Goal: Task Accomplishment & Management: Complete application form

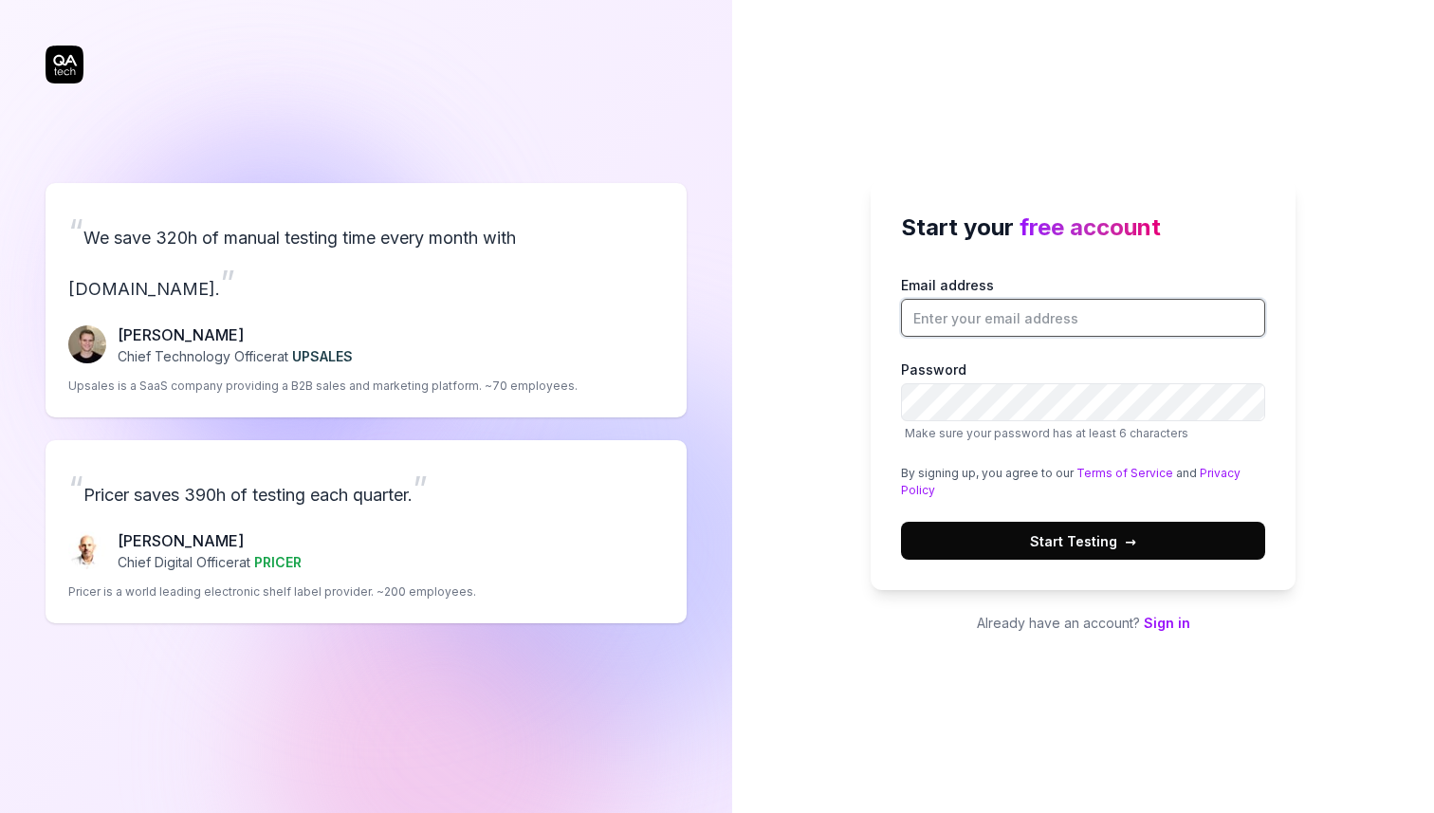
click at [1221, 302] on input "Email address" at bounding box center [1083, 318] width 364 height 38
paste input "[EMAIL_ADDRESS][DOMAIN_NAME]"
type input "[EMAIL_ADDRESS][DOMAIN_NAME]"
click at [965, 531] on button "Start Testing →" at bounding box center [1083, 541] width 364 height 38
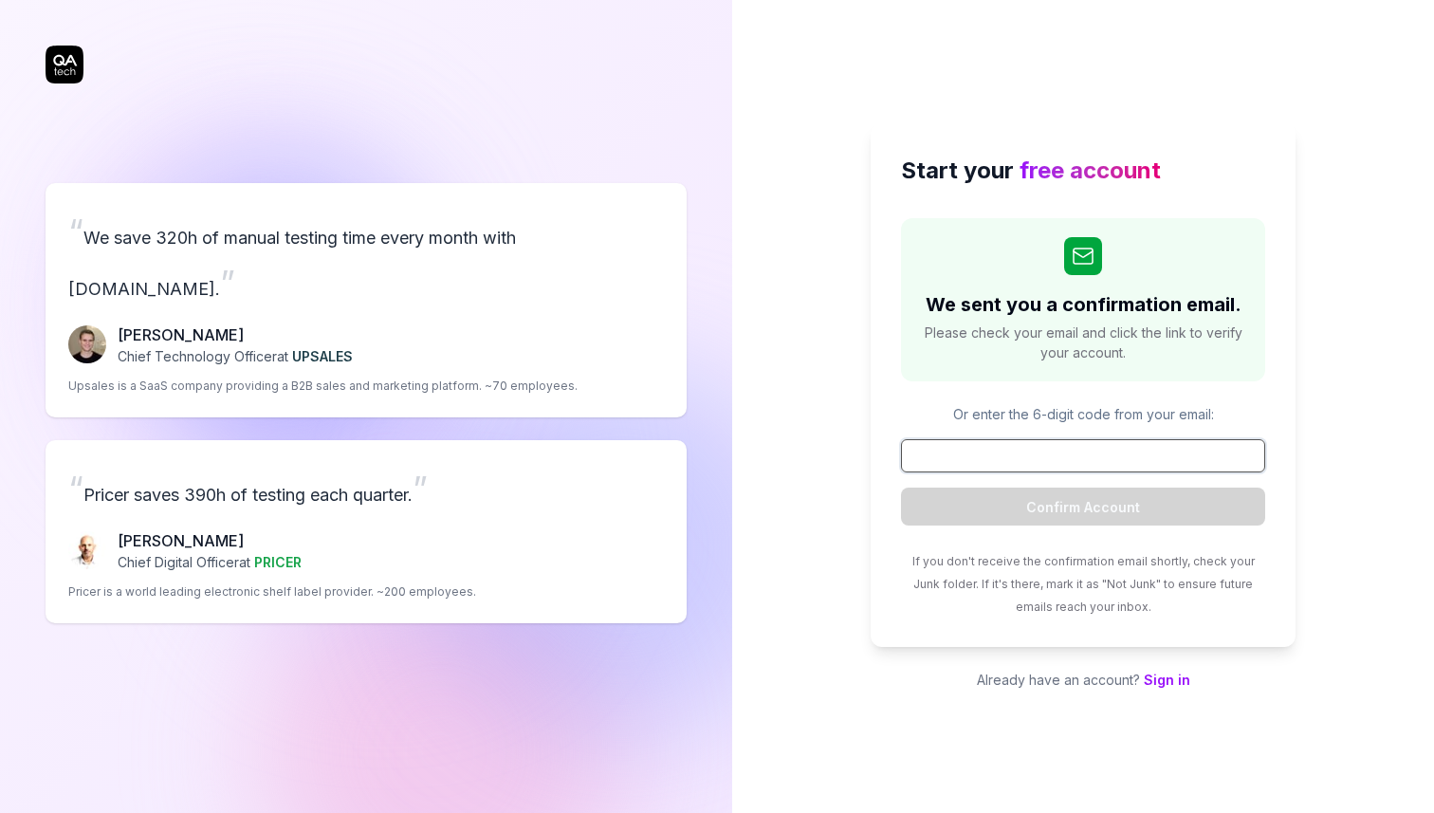
paste input "247520"
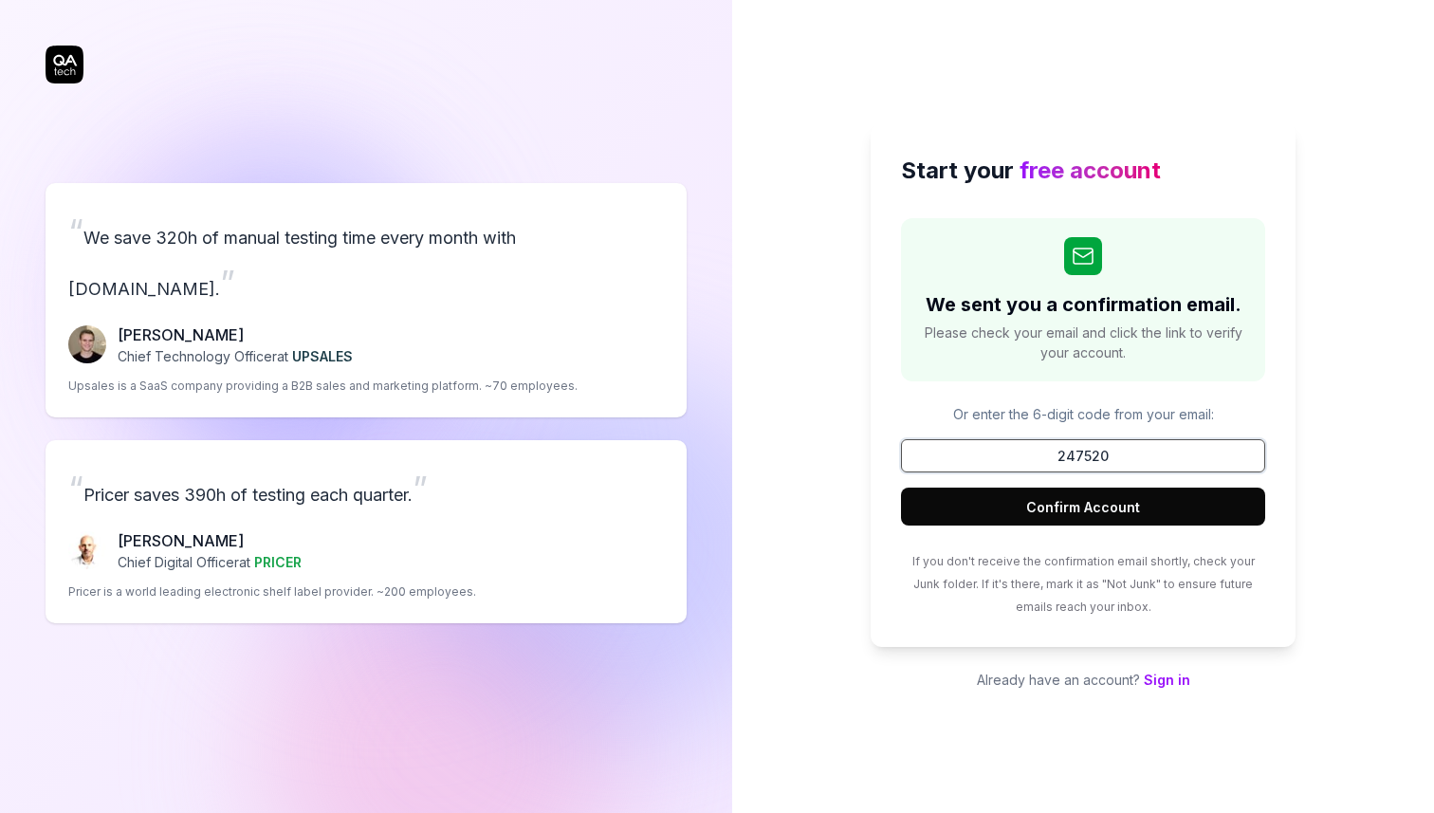
type input "247520"
click at [1057, 525] on button "Confirm Account" at bounding box center [1083, 507] width 364 height 38
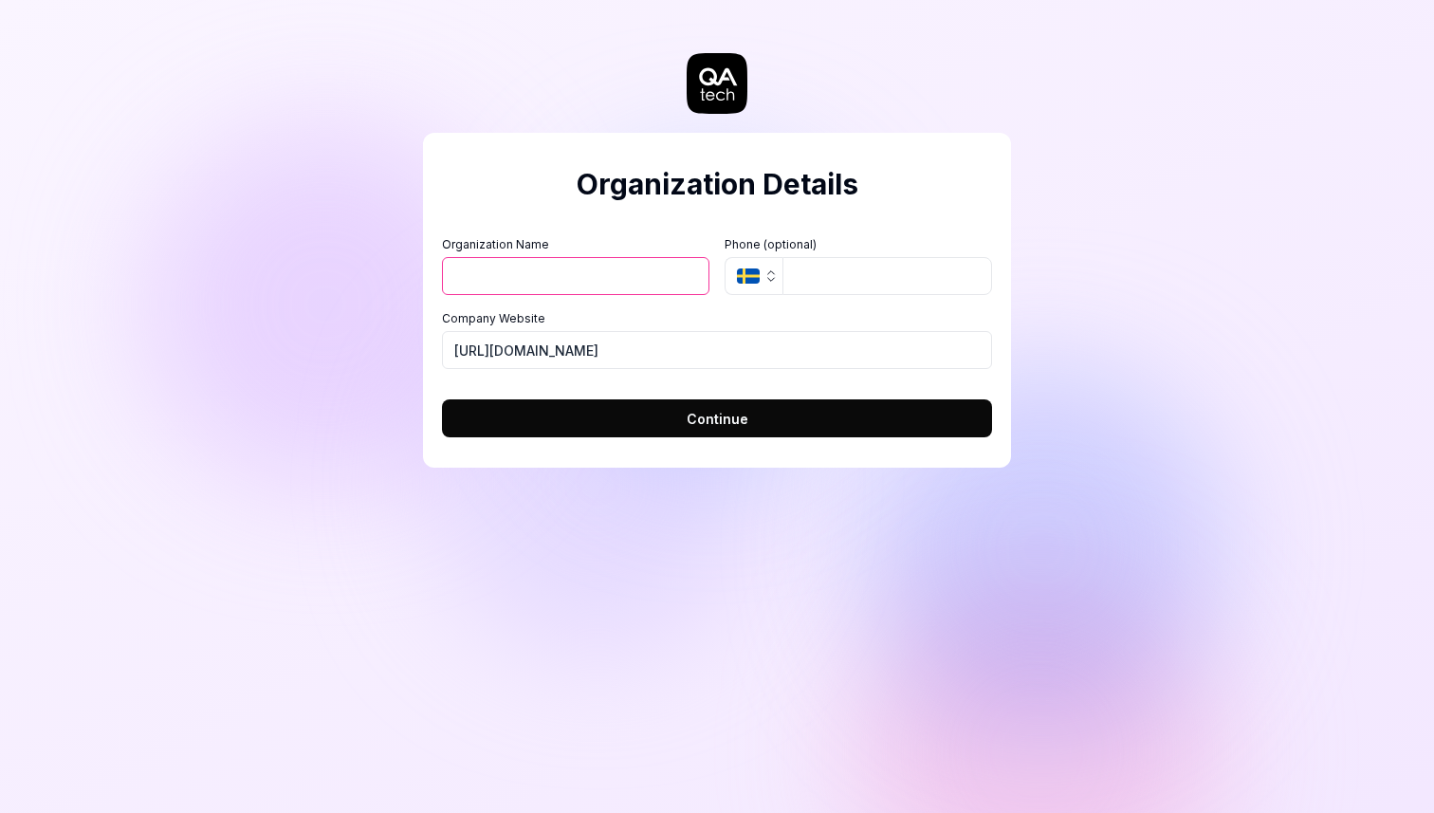
click at [684, 264] on input "Organization Name" at bounding box center [575, 276] width 267 height 38
type input "247520"
click at [764, 283] on icon "button" at bounding box center [771, 275] width 15 height 15
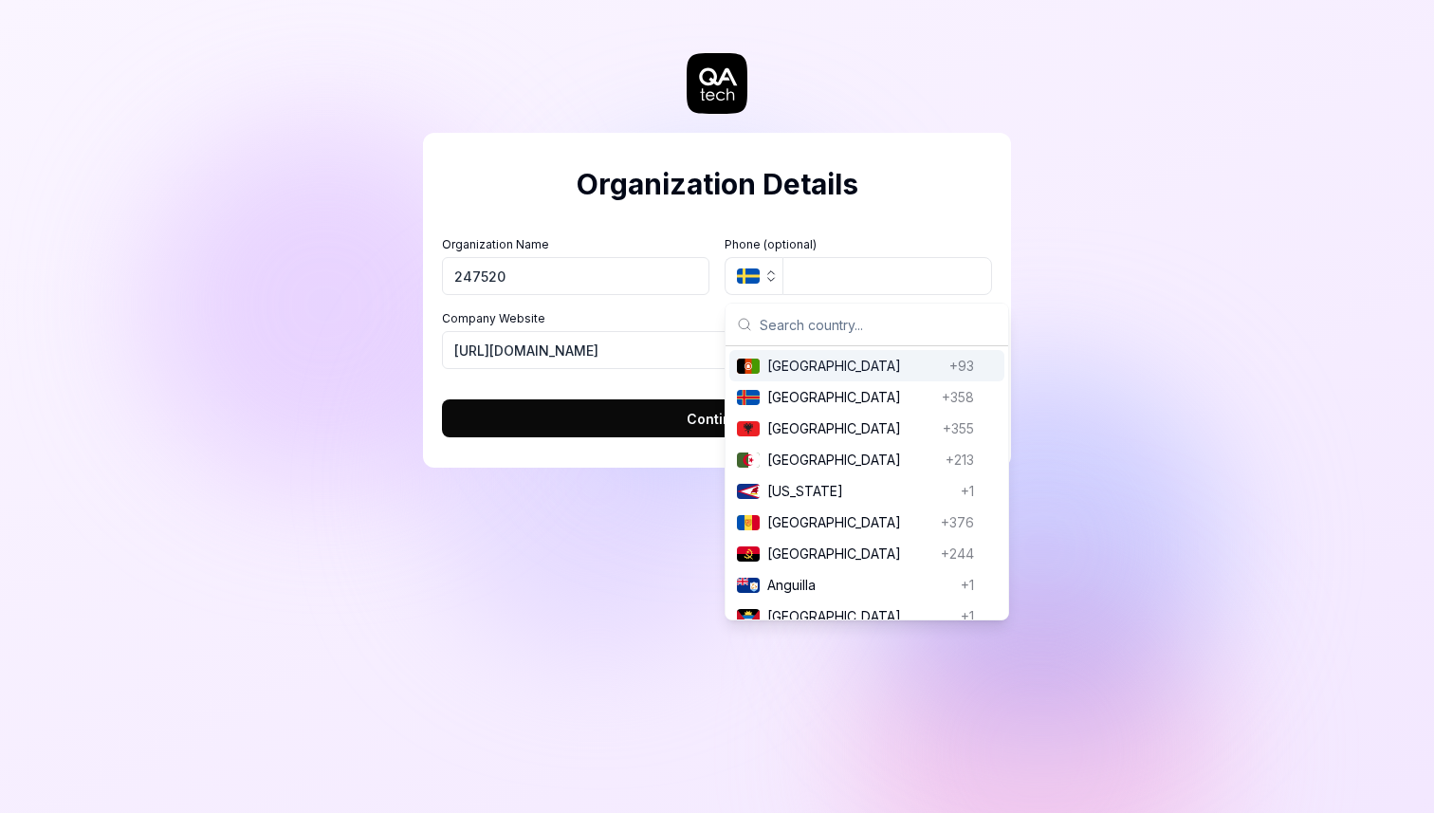
click at [845, 208] on div "Organization Details Organization Name 247520 Organization Logo (Square minimum…" at bounding box center [717, 300] width 588 height 335
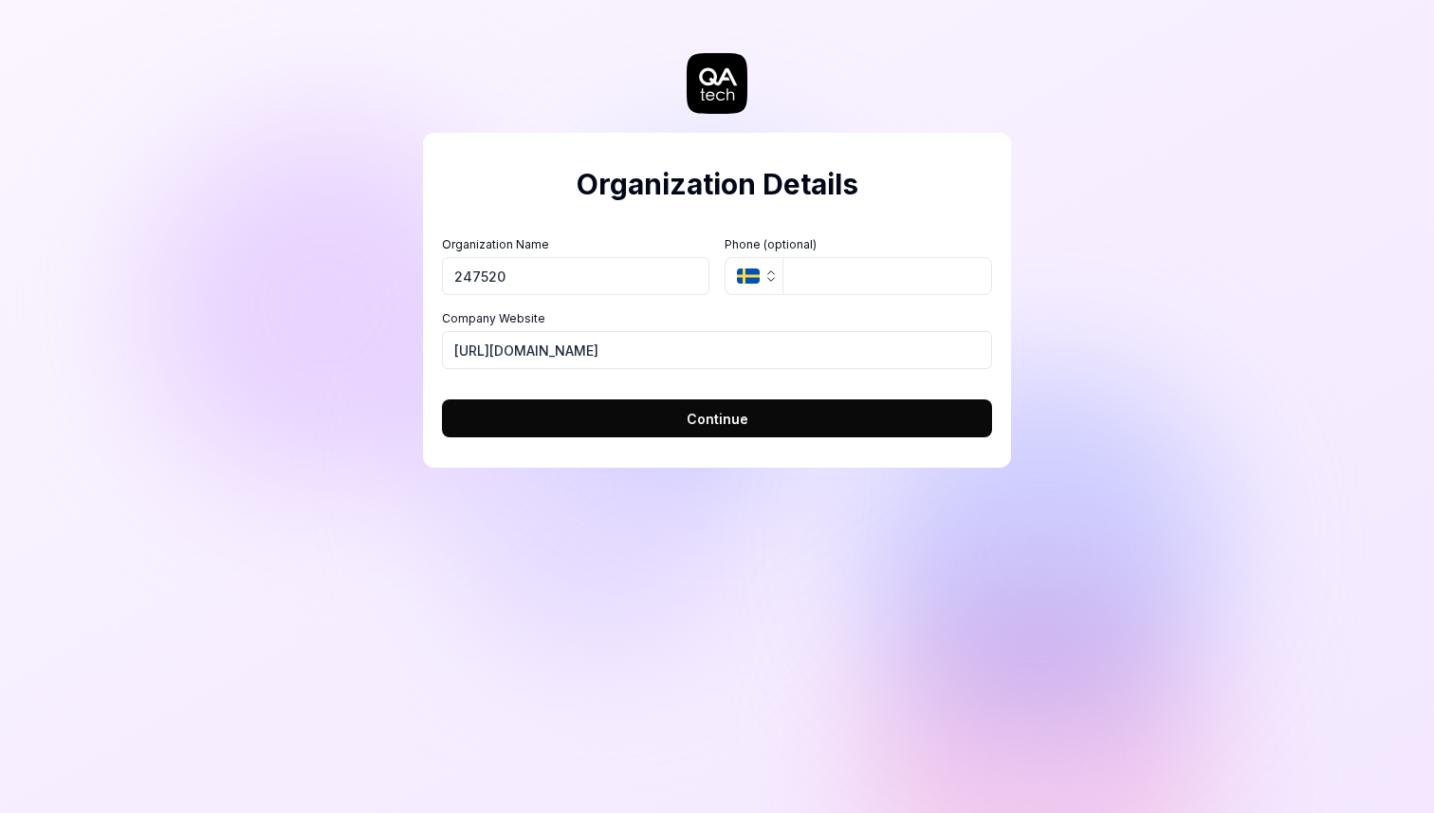
click at [724, 412] on span "Continue" at bounding box center [718, 419] width 62 height 20
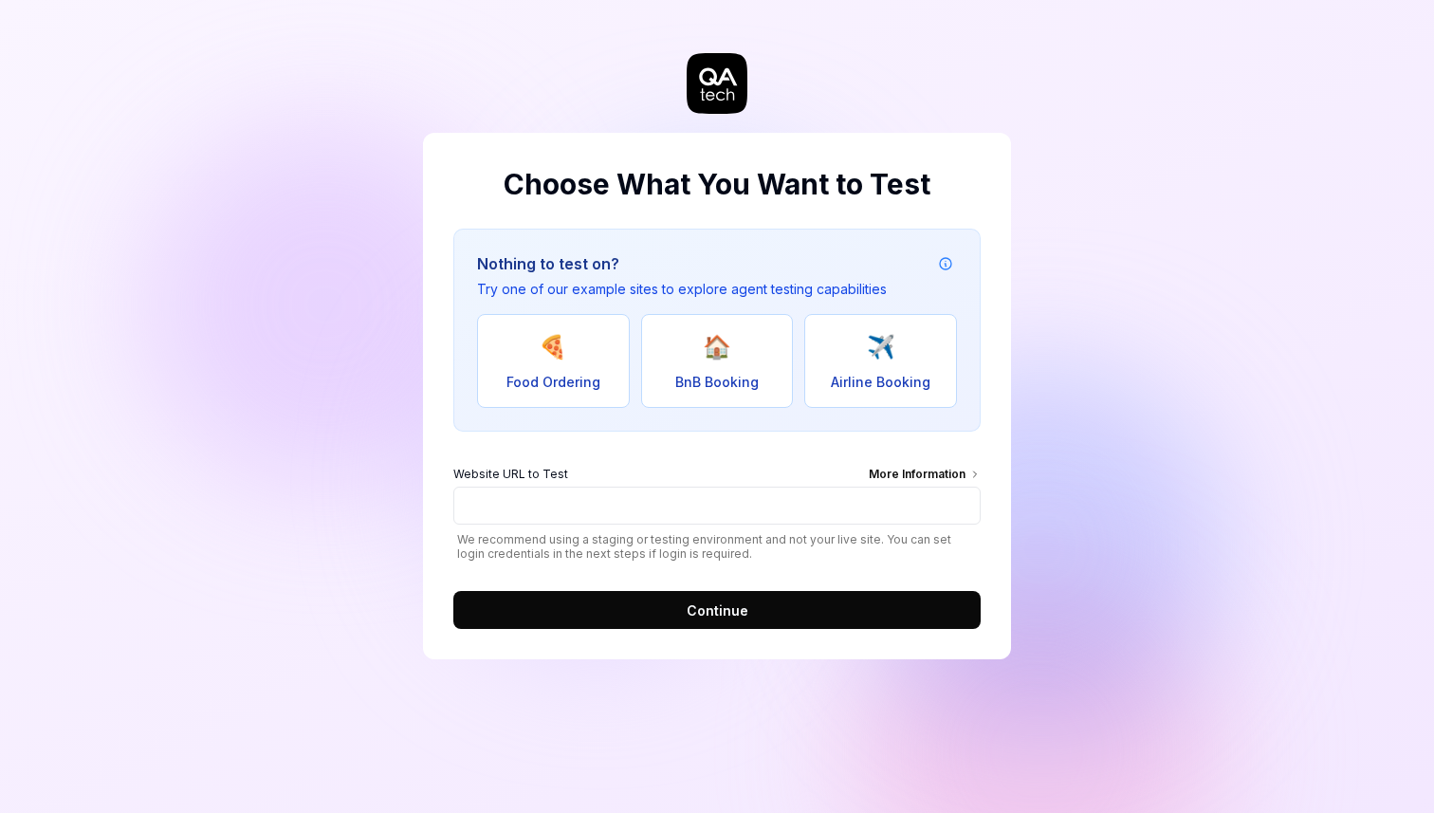
click at [565, 376] on span "Food Ordering" at bounding box center [554, 382] width 94 height 20
type input "[URL][DOMAIN_NAME]"
click at [666, 601] on button "Continue" at bounding box center [716, 610] width 527 height 38
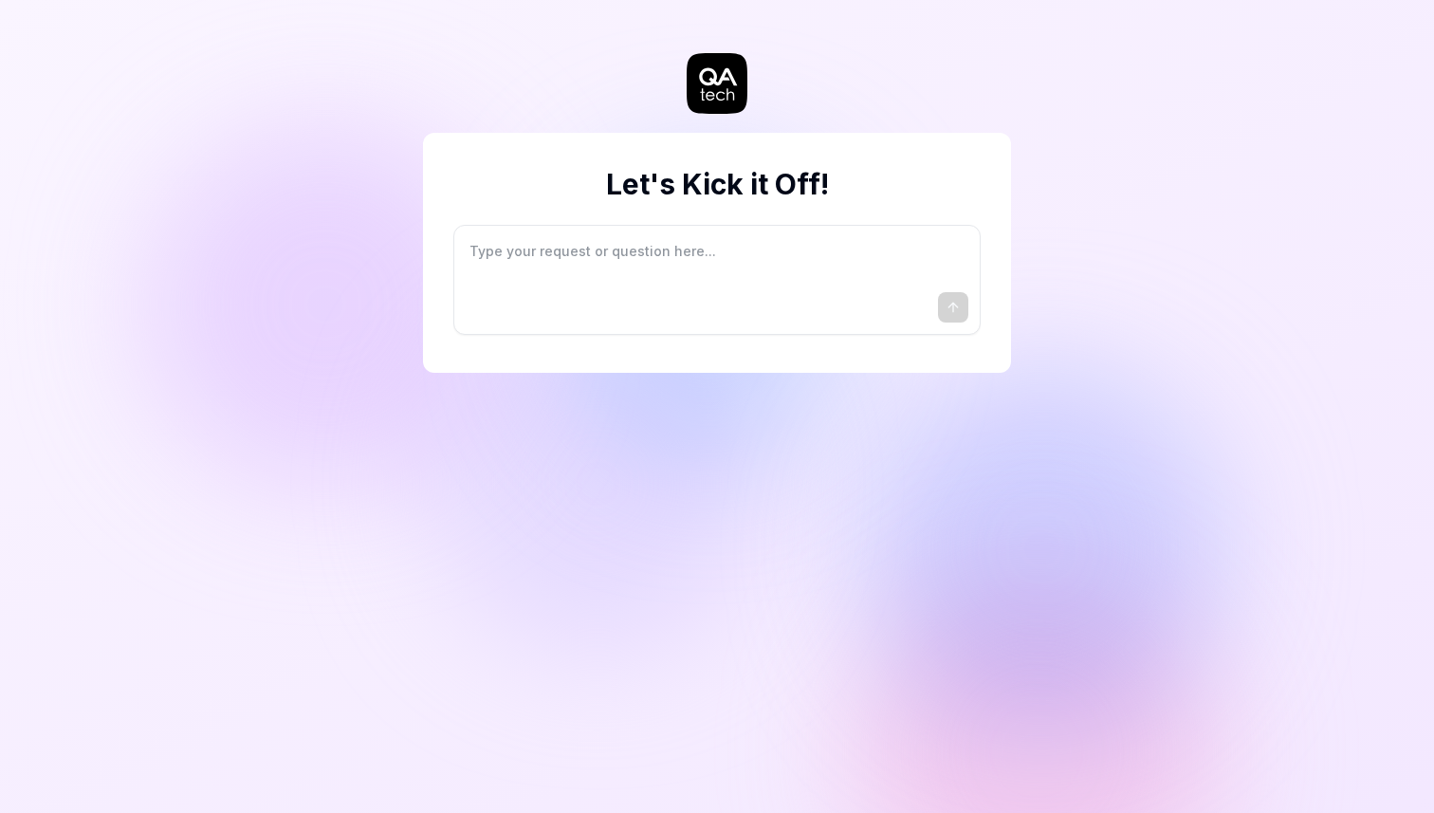
type textarea "*"
type textarea "I"
type textarea "*"
type textarea "I"
type textarea "*"
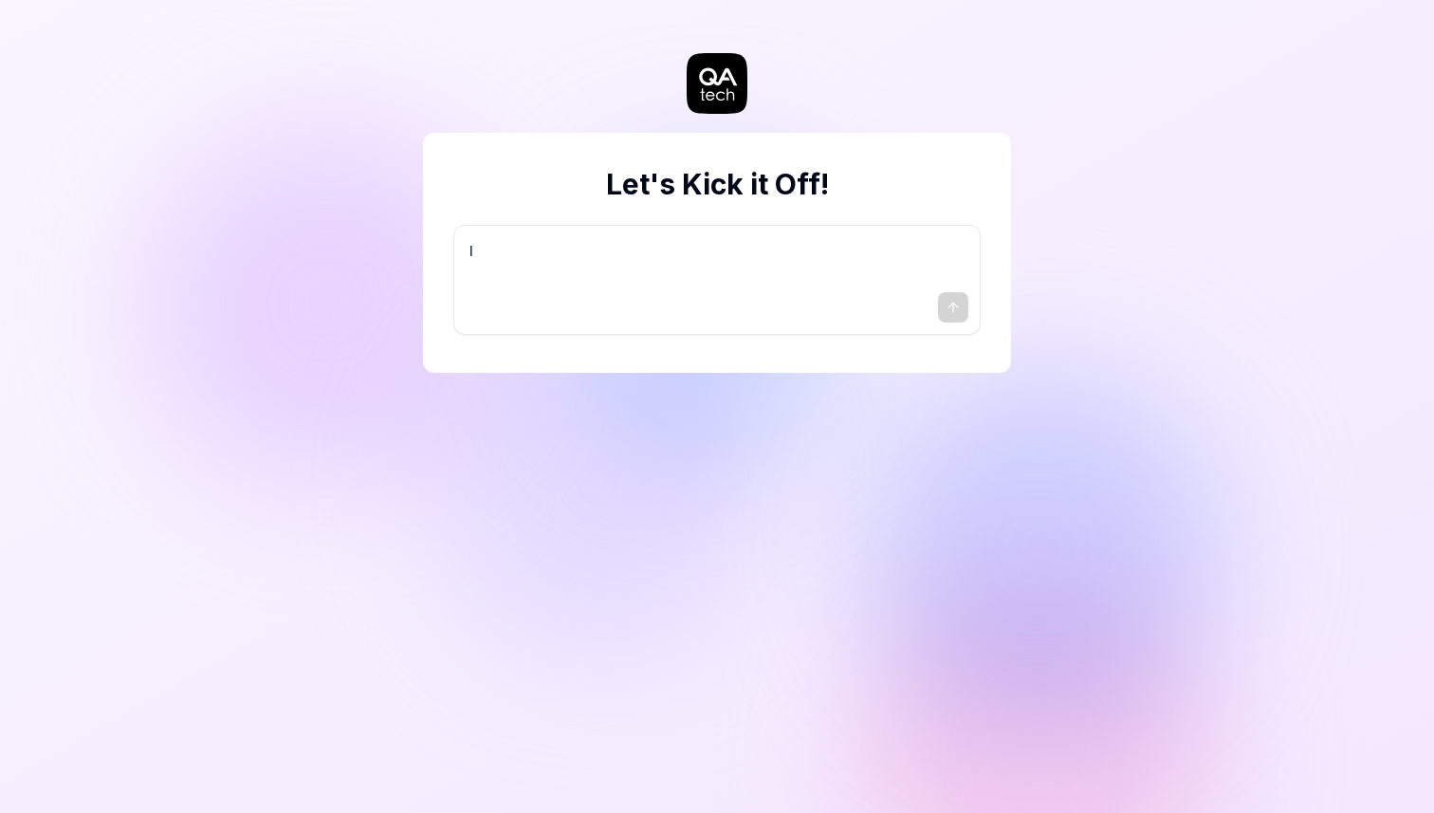
type textarea "I w"
type textarea "*"
type textarea "I wa"
type textarea "*"
type textarea "I wan"
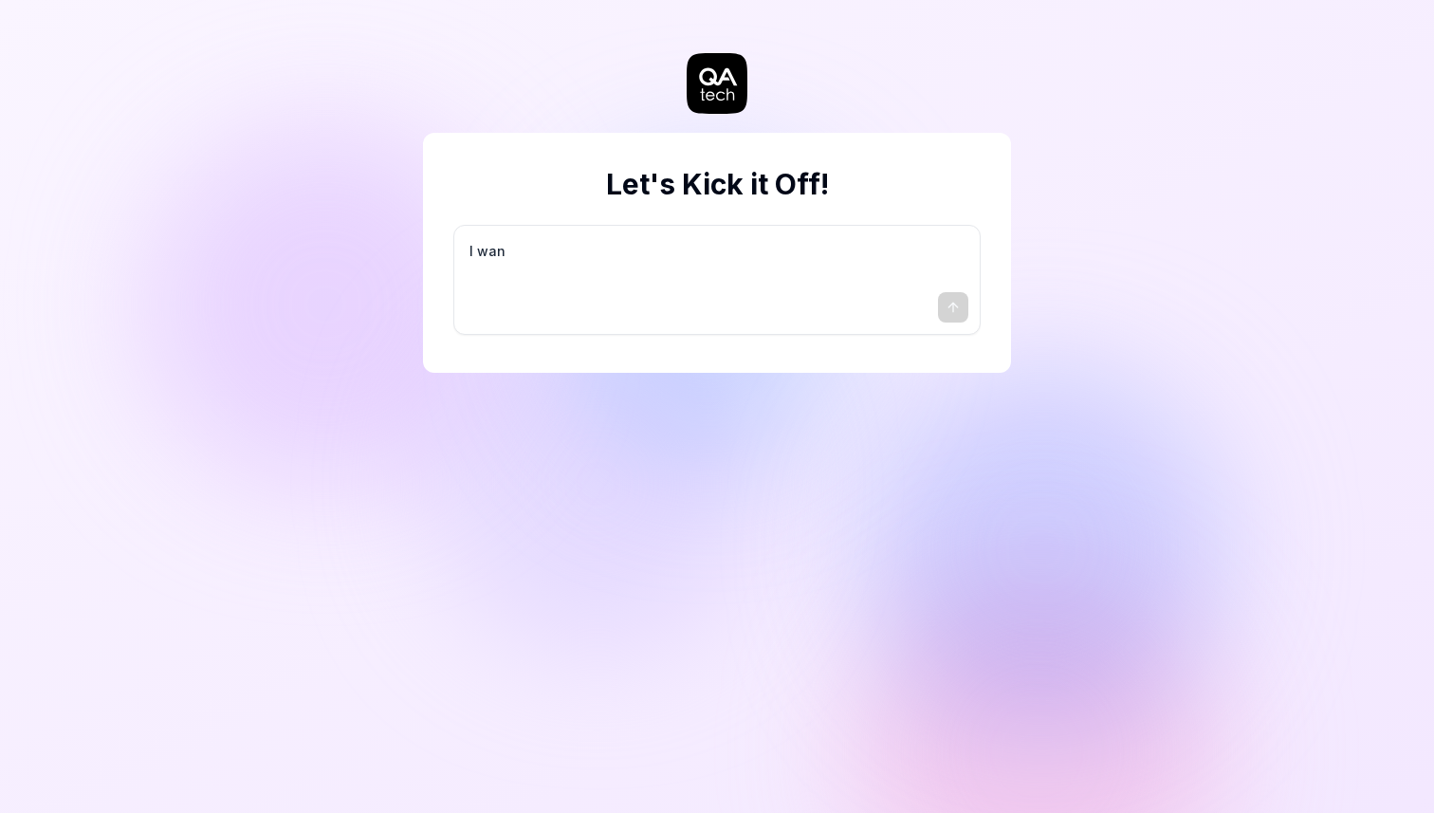
type textarea "*"
type textarea "I want"
type textarea "*"
type textarea "I want"
type textarea "*"
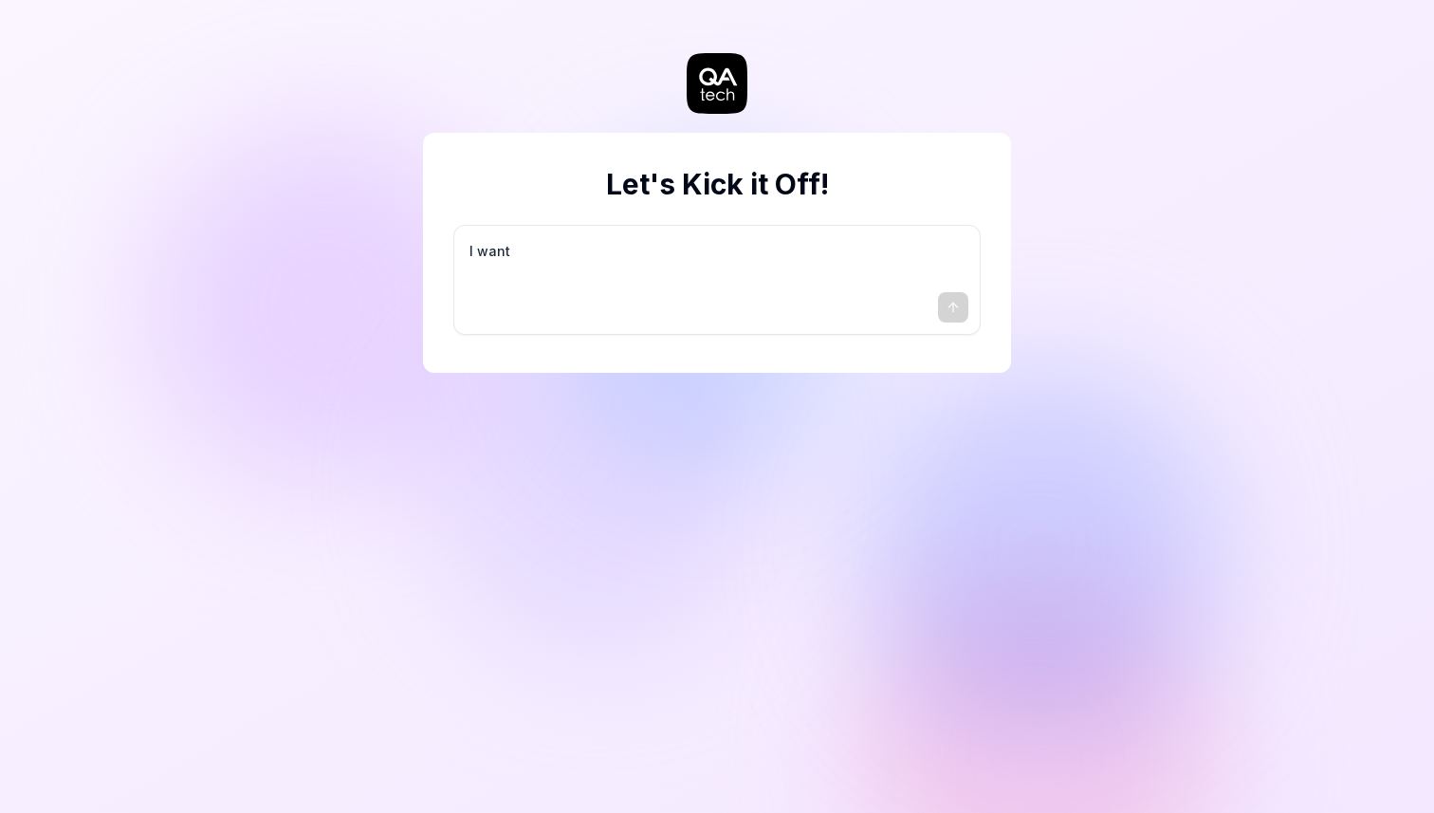
type textarea "I want a"
type textarea "*"
type textarea "I want a"
type textarea "*"
type textarea "I want a g"
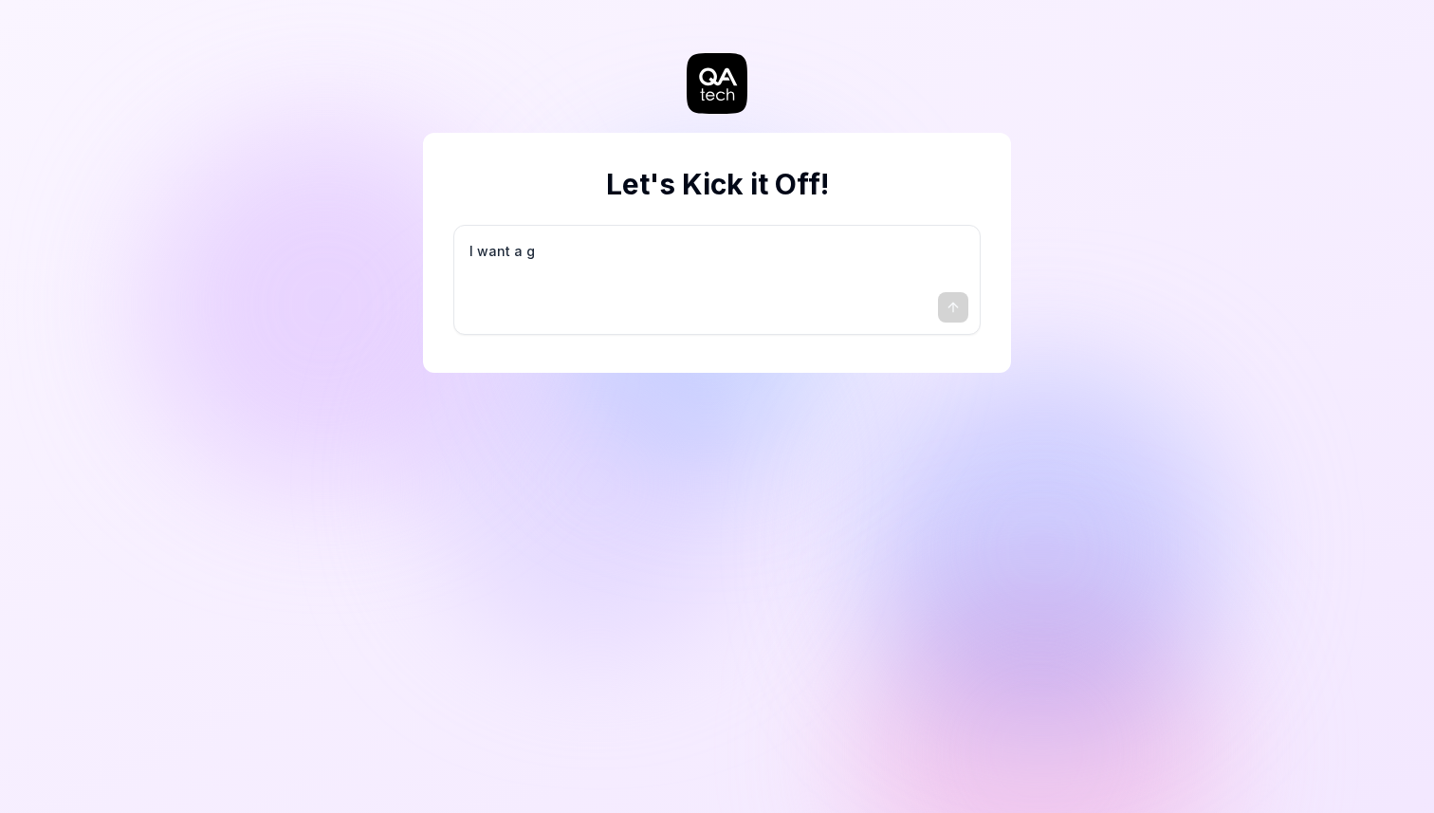
type textarea "*"
type textarea "I want a go"
type textarea "*"
type textarea "I want a goo"
type textarea "*"
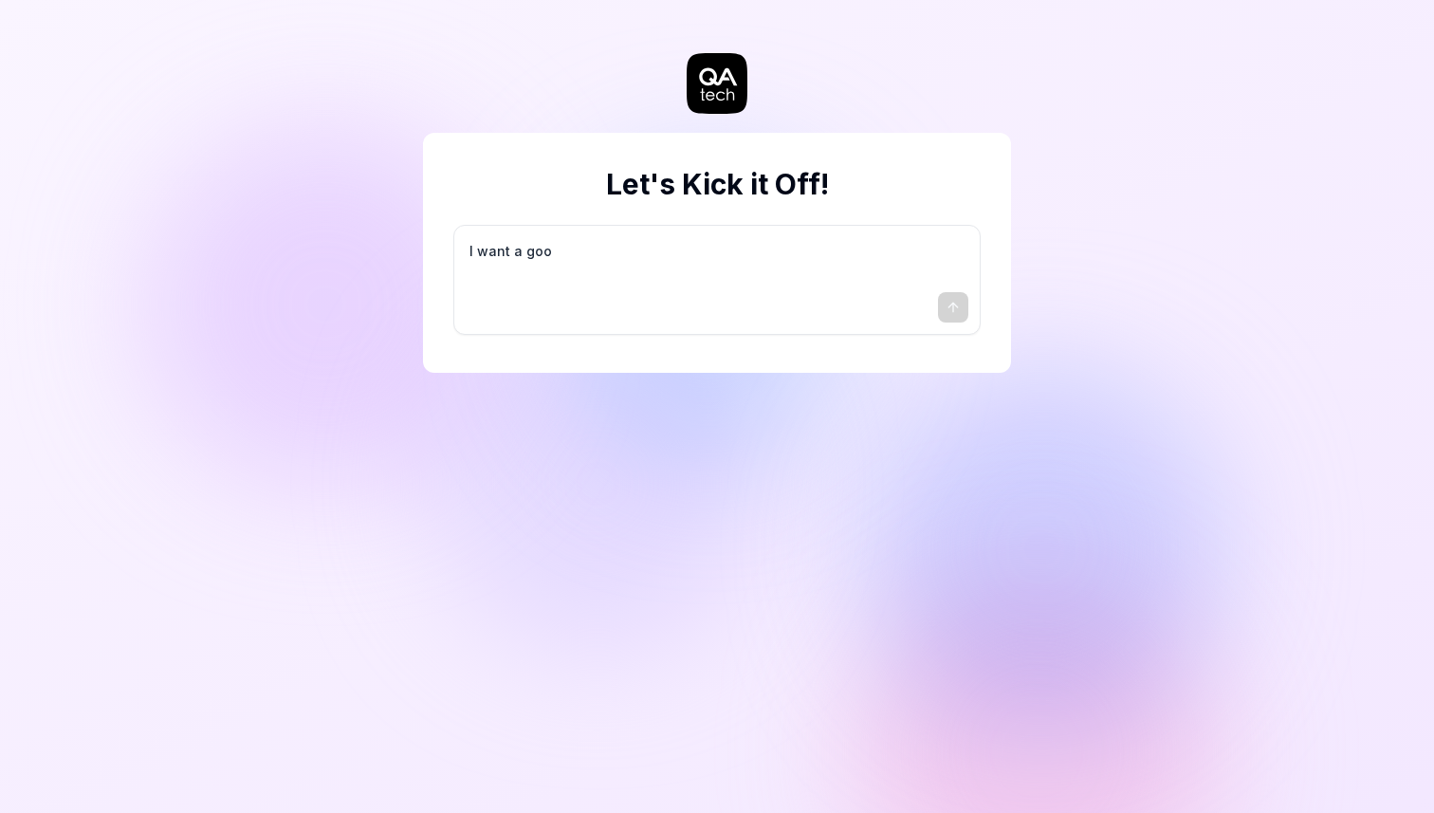
type textarea "I want a good"
type textarea "*"
type textarea "I want a good"
type textarea "*"
type textarea "I want a good t"
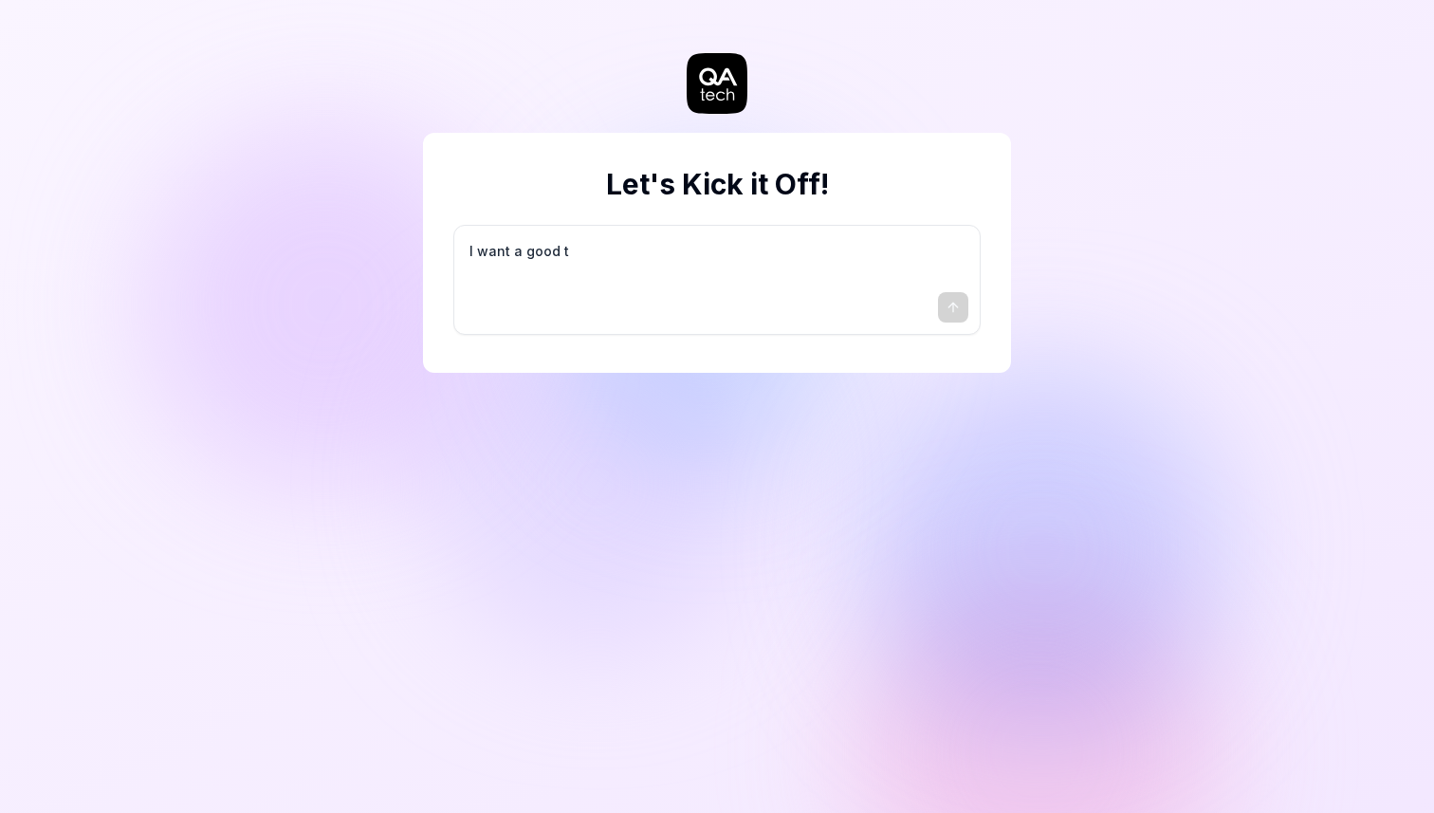
type textarea "*"
type textarea "I want a good te"
type textarea "*"
type textarea "I want a good tes"
type textarea "*"
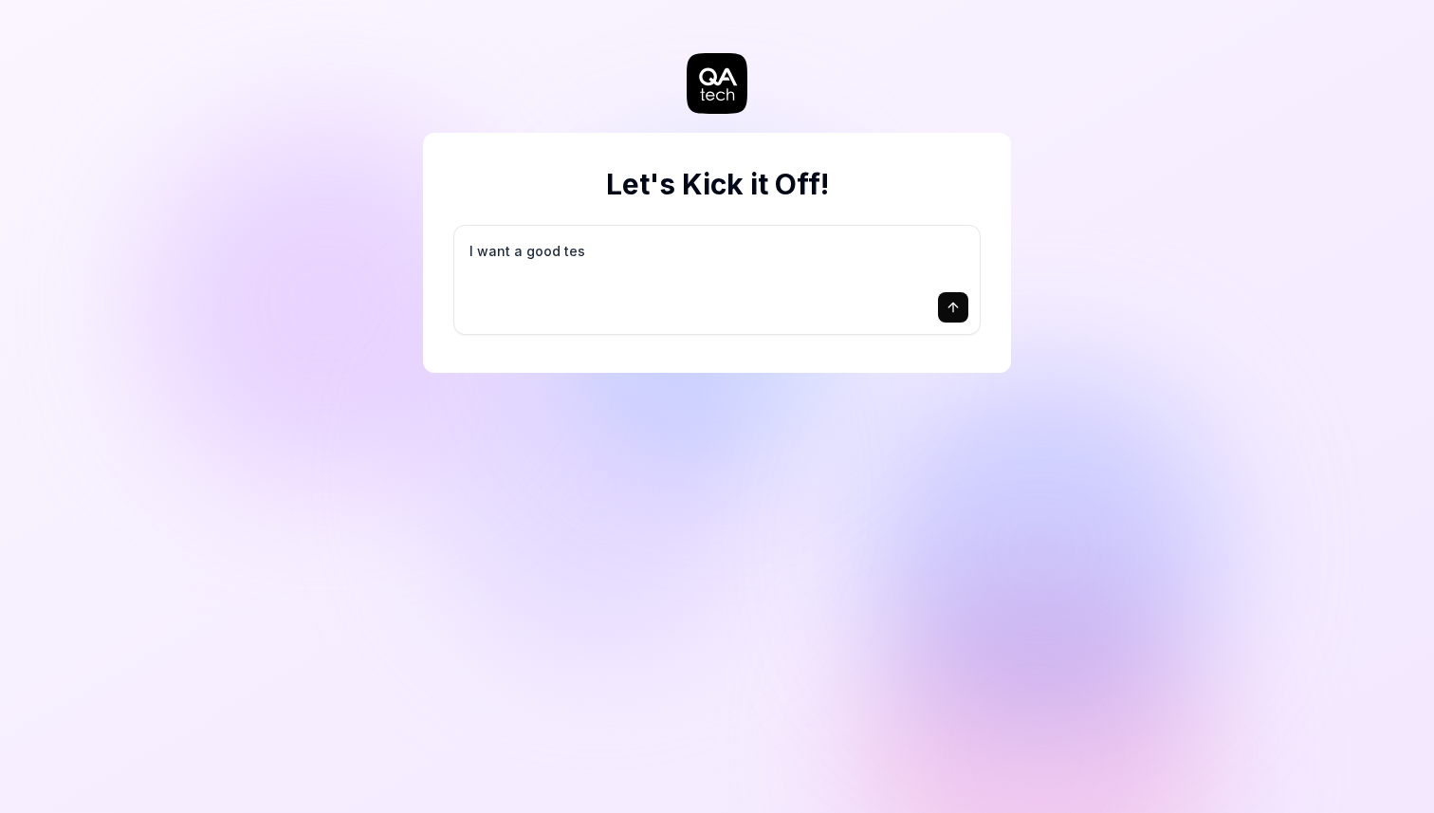
type textarea "I want a good test"
type textarea "*"
type textarea "I want a good test"
type textarea "*"
type textarea "I want a good test s"
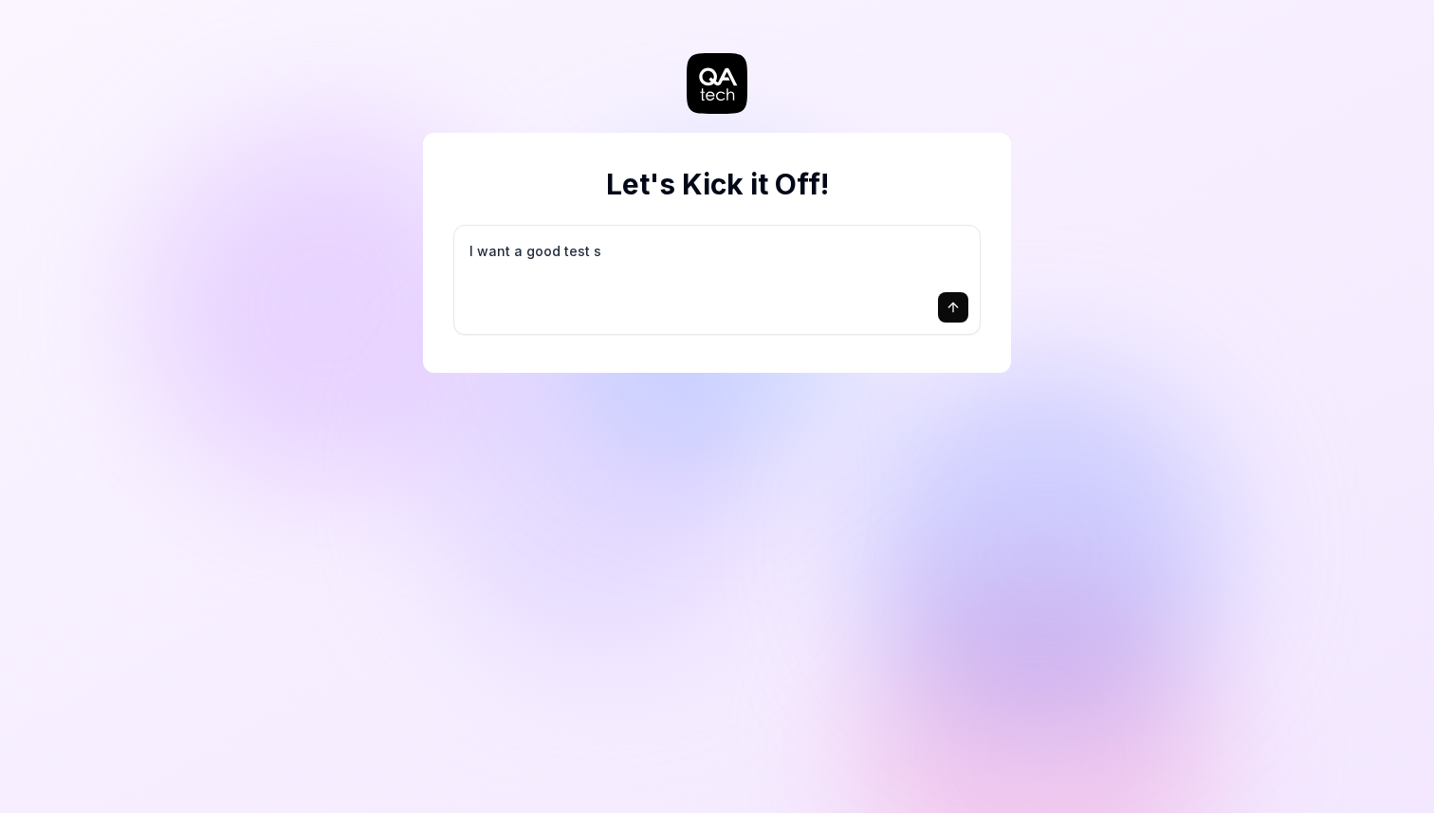
type textarea "*"
type textarea "I want a good test se"
type textarea "*"
type textarea "I want a good test set"
type textarea "*"
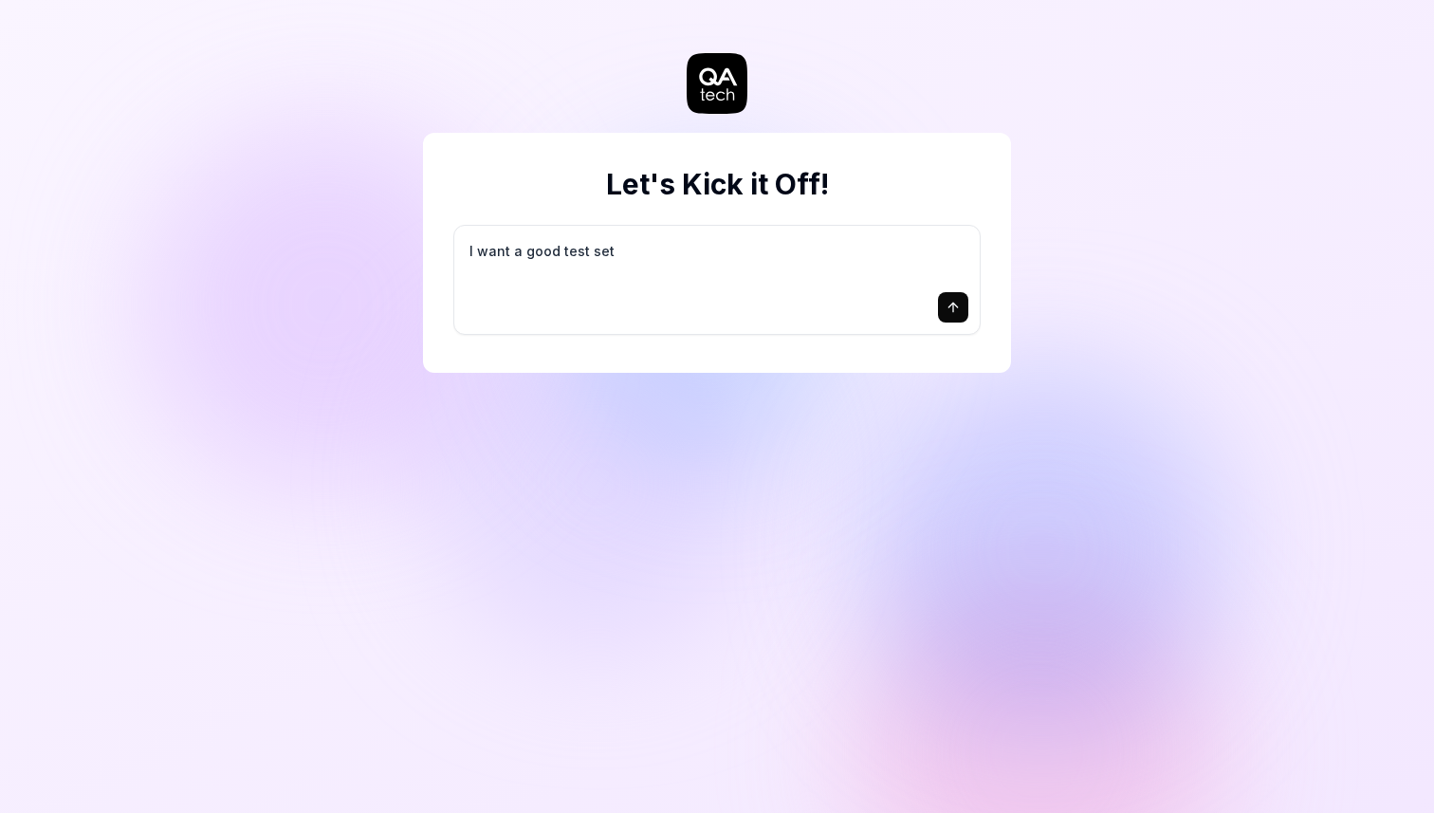
type textarea "I want a good test setu"
type textarea "*"
type textarea "I want a good test setup"
type textarea "*"
type textarea "I want a good test setup"
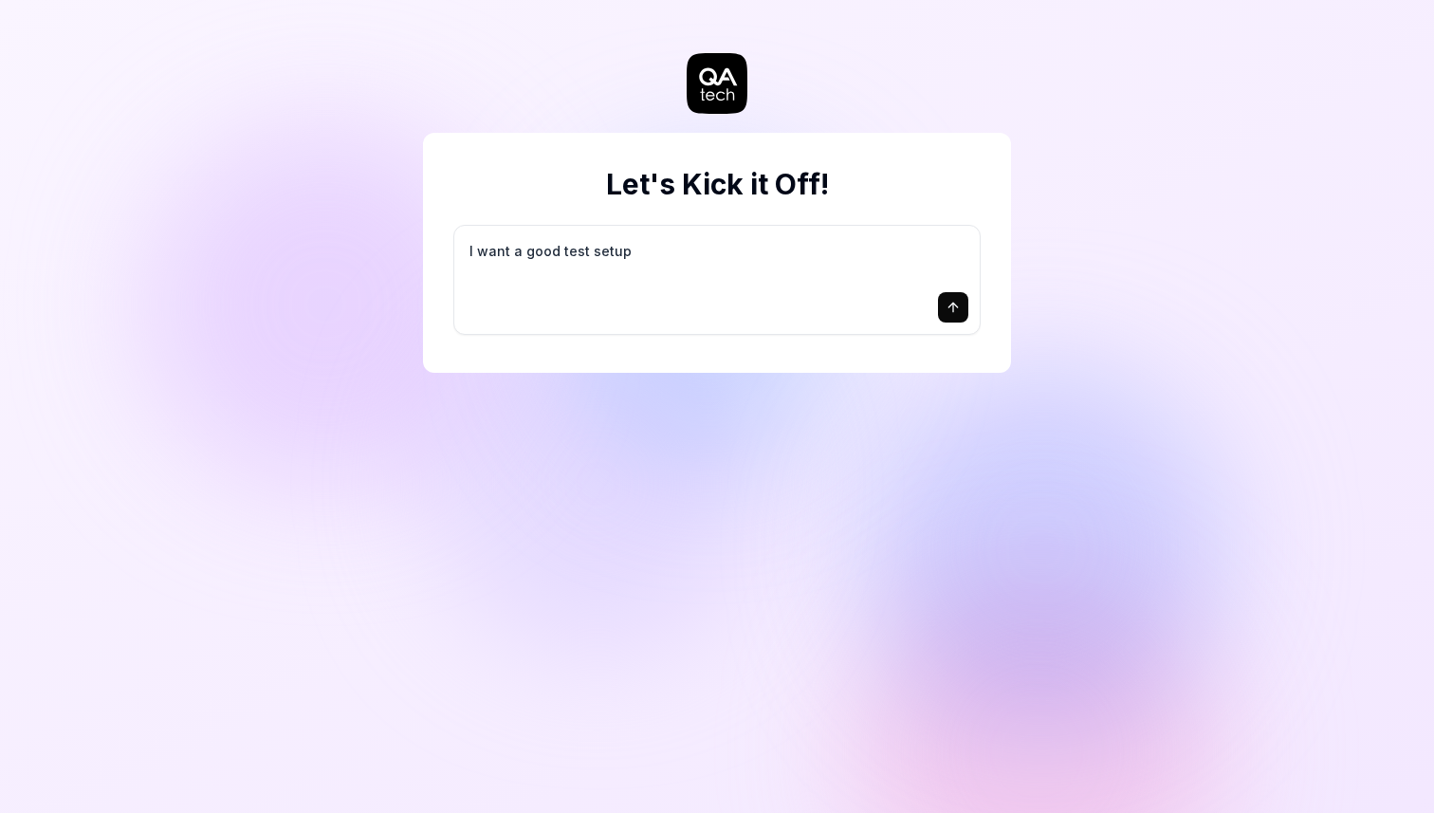
type textarea "*"
type textarea "I want a good test setup f"
type textarea "*"
type textarea "I want a good test setup fo"
type textarea "*"
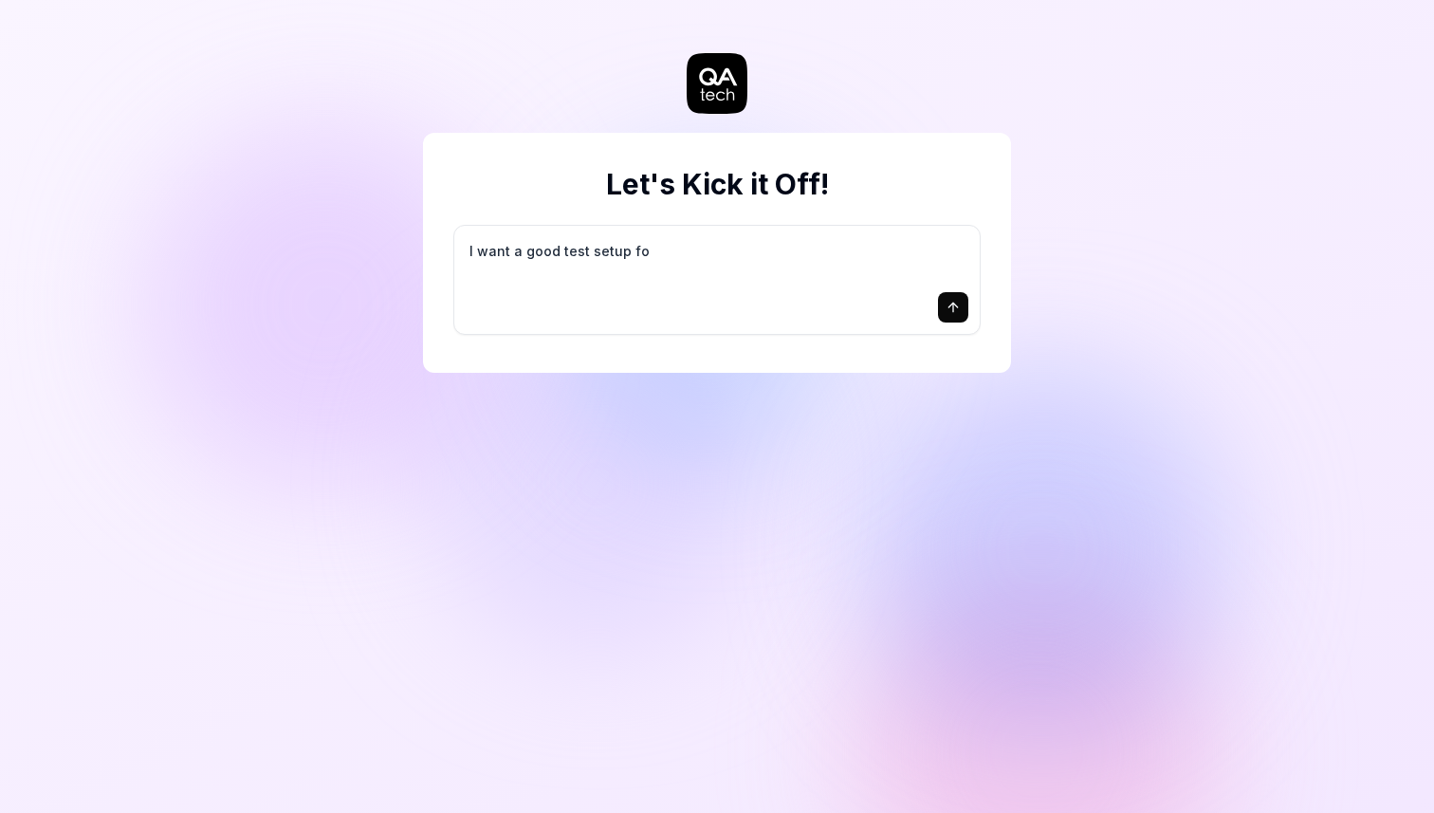
type textarea "I want a good test setup for"
type textarea "*"
type textarea "I want a good test setup for"
type textarea "*"
type textarea "I want a good test setup for m"
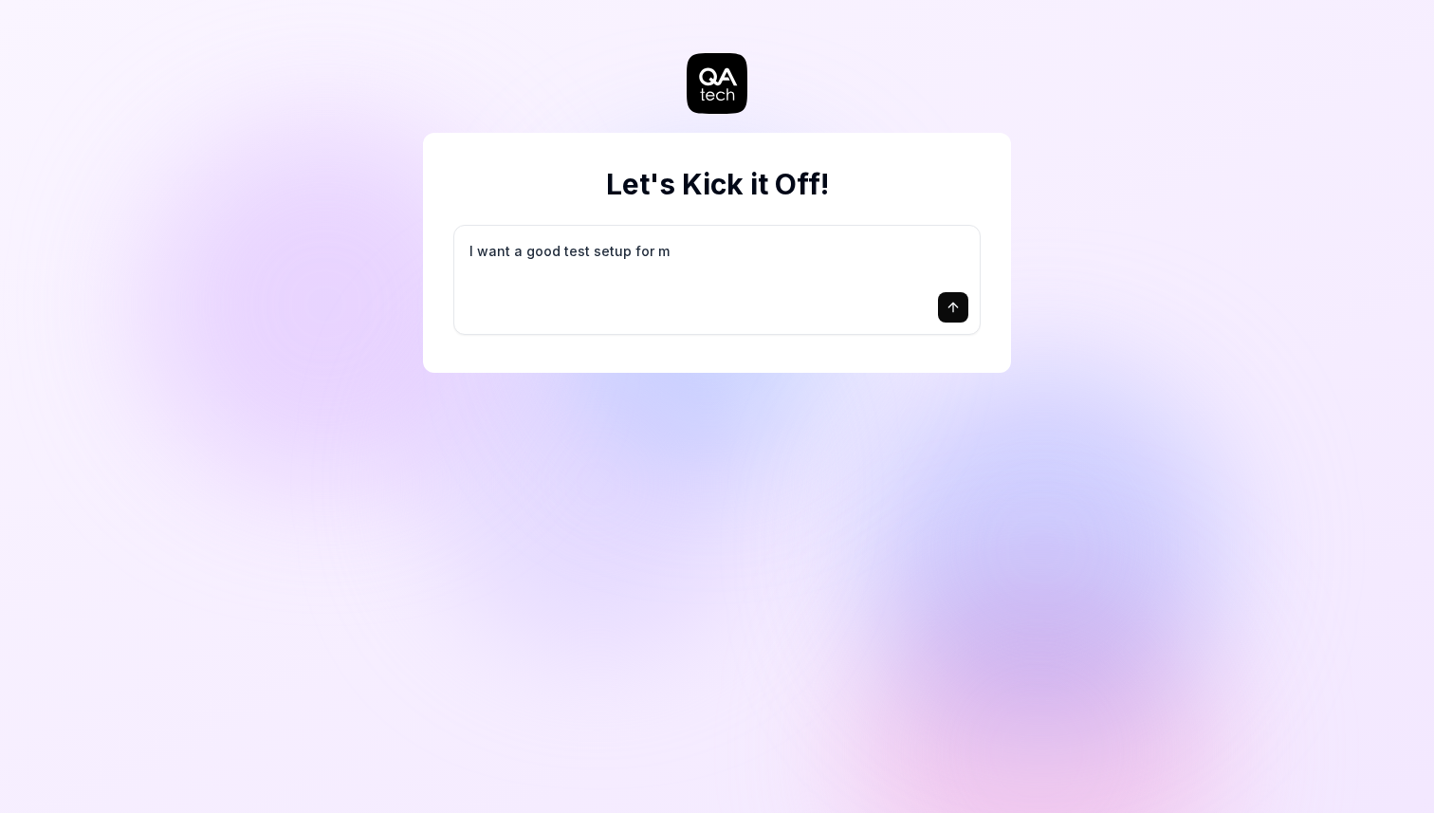
type textarea "*"
type textarea "I want a good test setup for my"
type textarea "*"
type textarea "I want a good test setup for my"
type textarea "*"
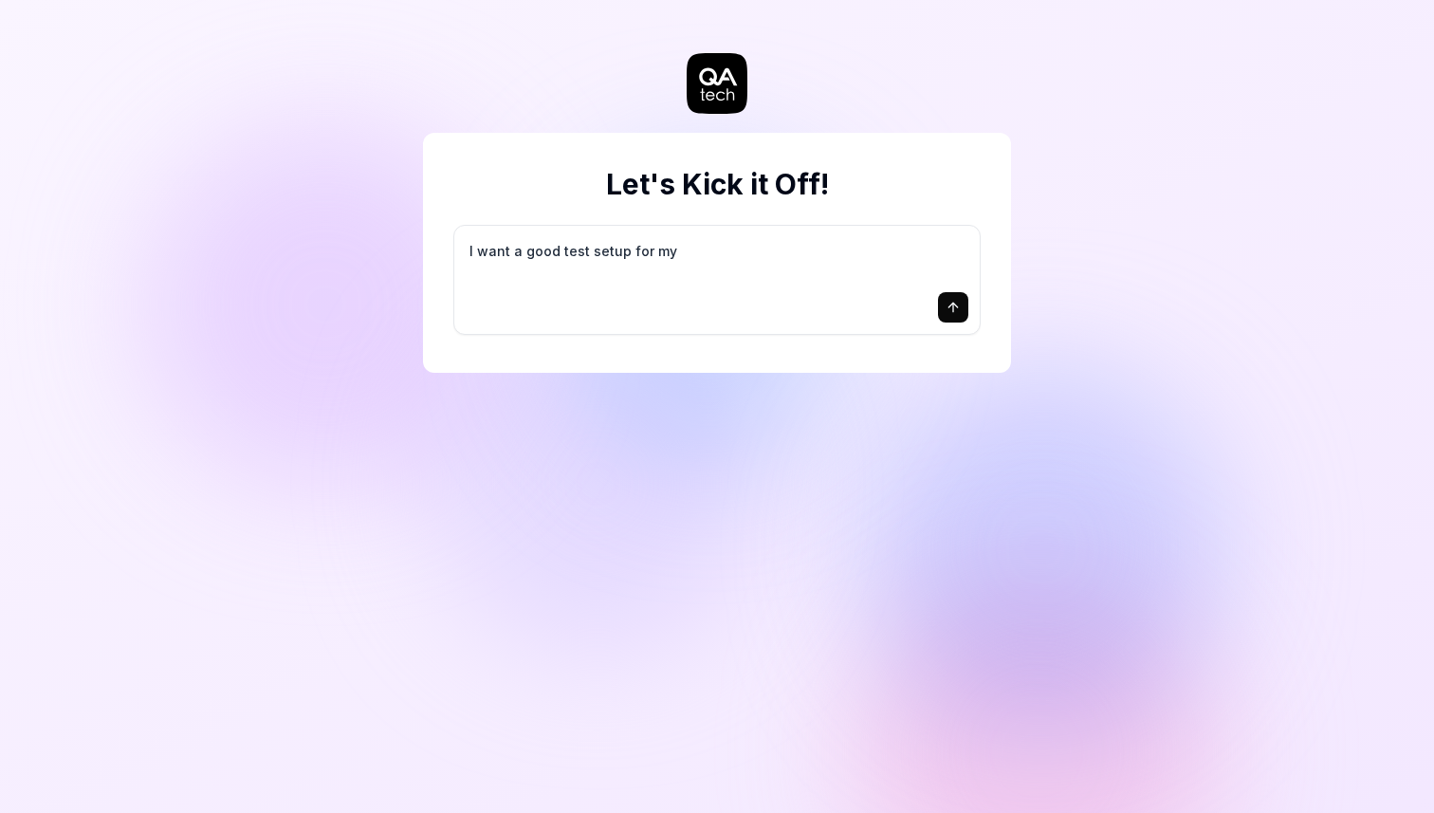
type textarea "I want a good test setup for my s"
type textarea "*"
type textarea "I want a good test setup for my si"
type textarea "*"
type textarea "I want a good test setup for my sit"
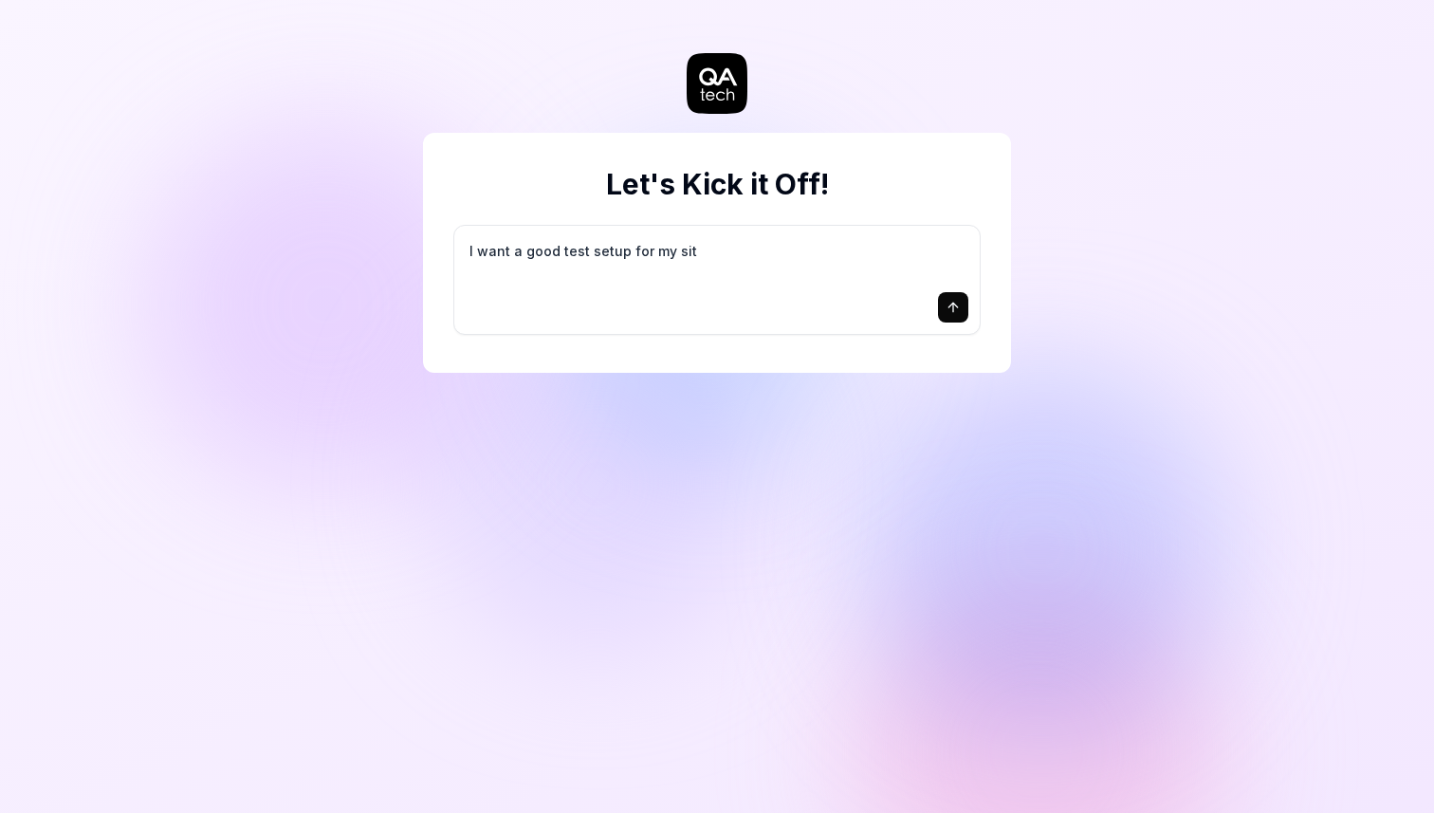
type textarea "*"
type textarea "I want a good test setup for my site"
type textarea "*"
type textarea "I want a good test setup for my site"
type textarea "*"
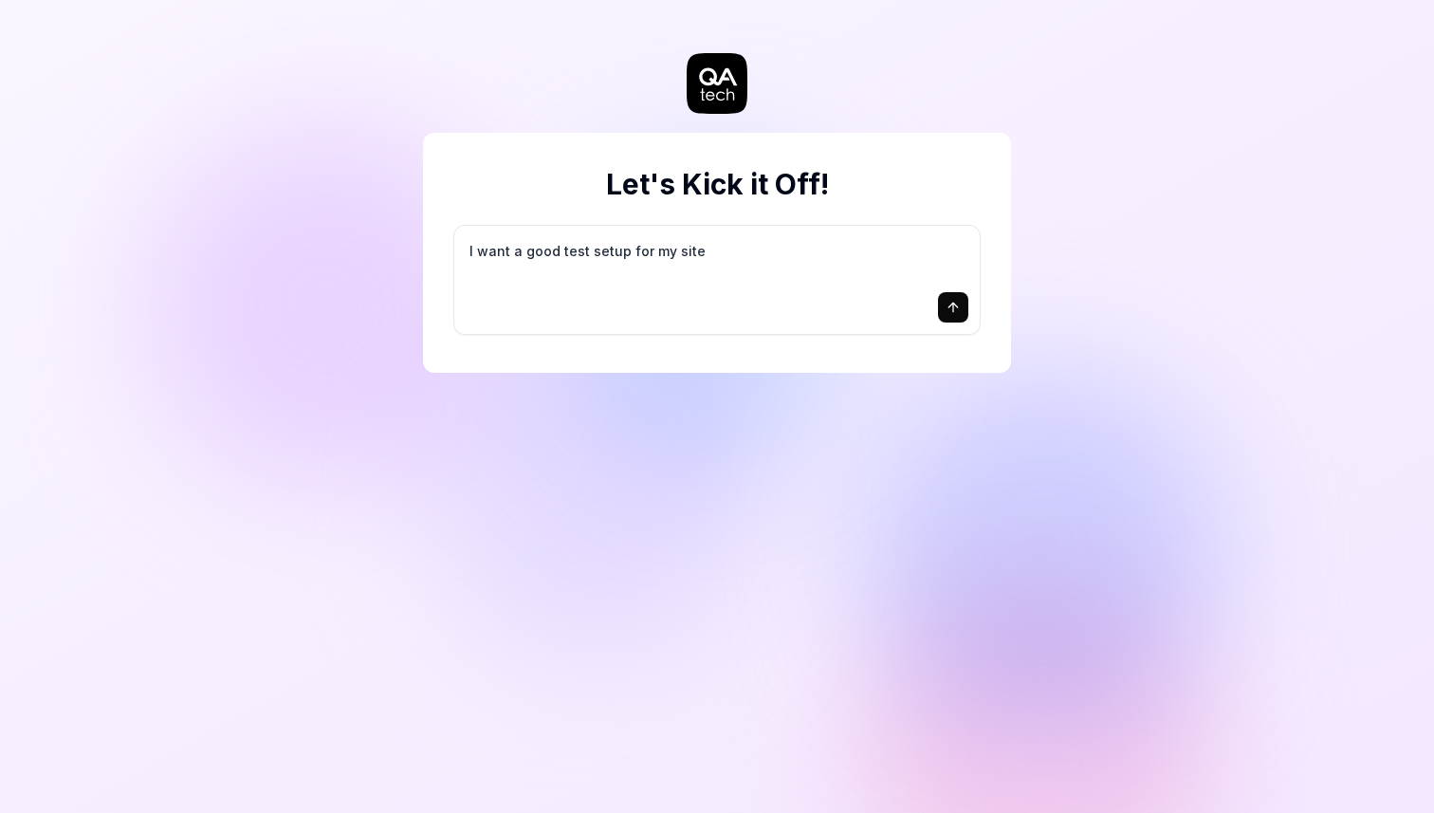
type textarea "I want a good test setup for my site -"
type textarea "*"
type textarea "I want a good test setup for my site -"
type textarea "*"
type textarea "I want a good test setup for my site - h"
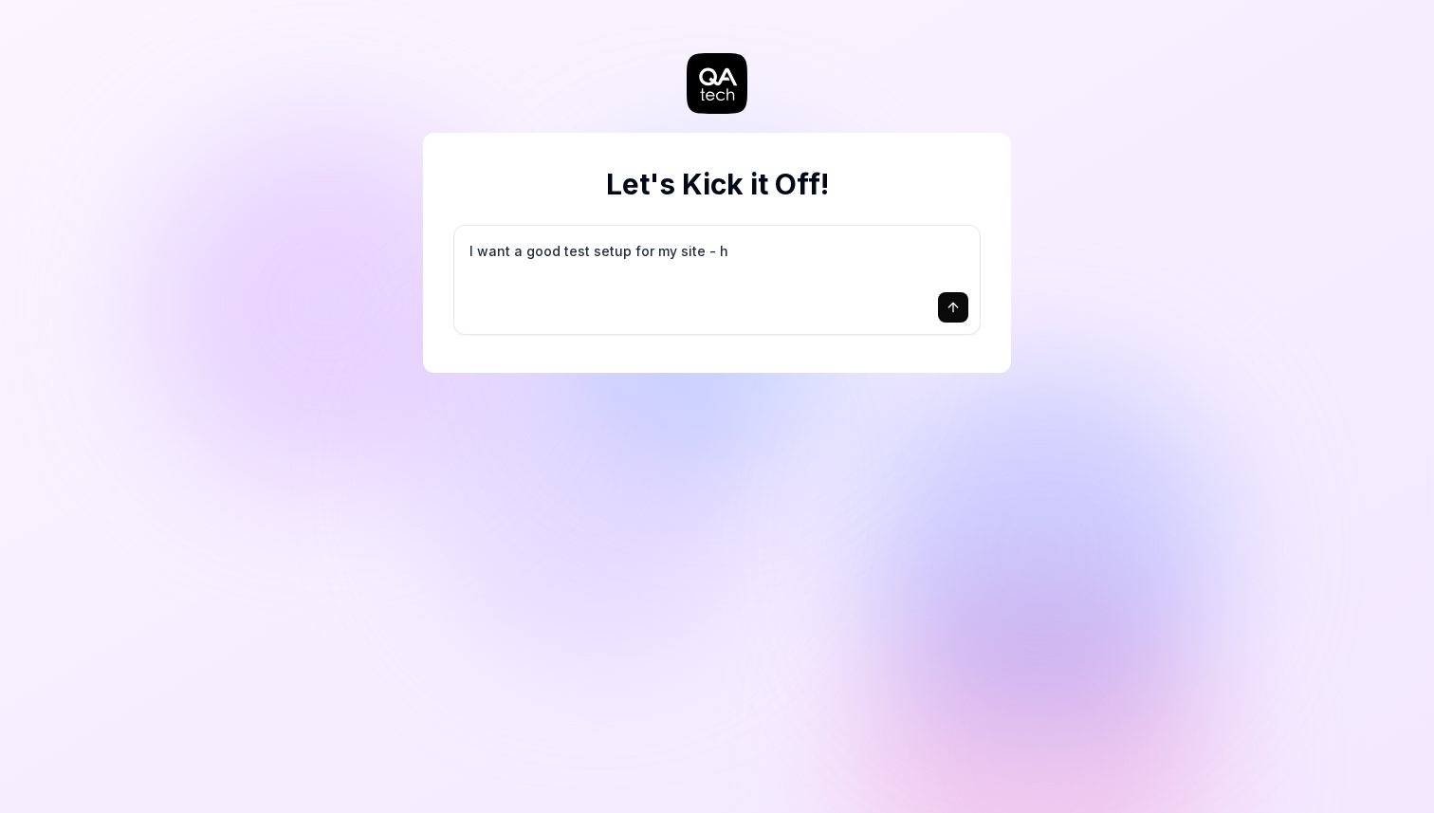
type textarea "*"
type textarea "I want a good test setup for my site - he"
type textarea "*"
type textarea "I want a good test setup for my site - hel"
type textarea "*"
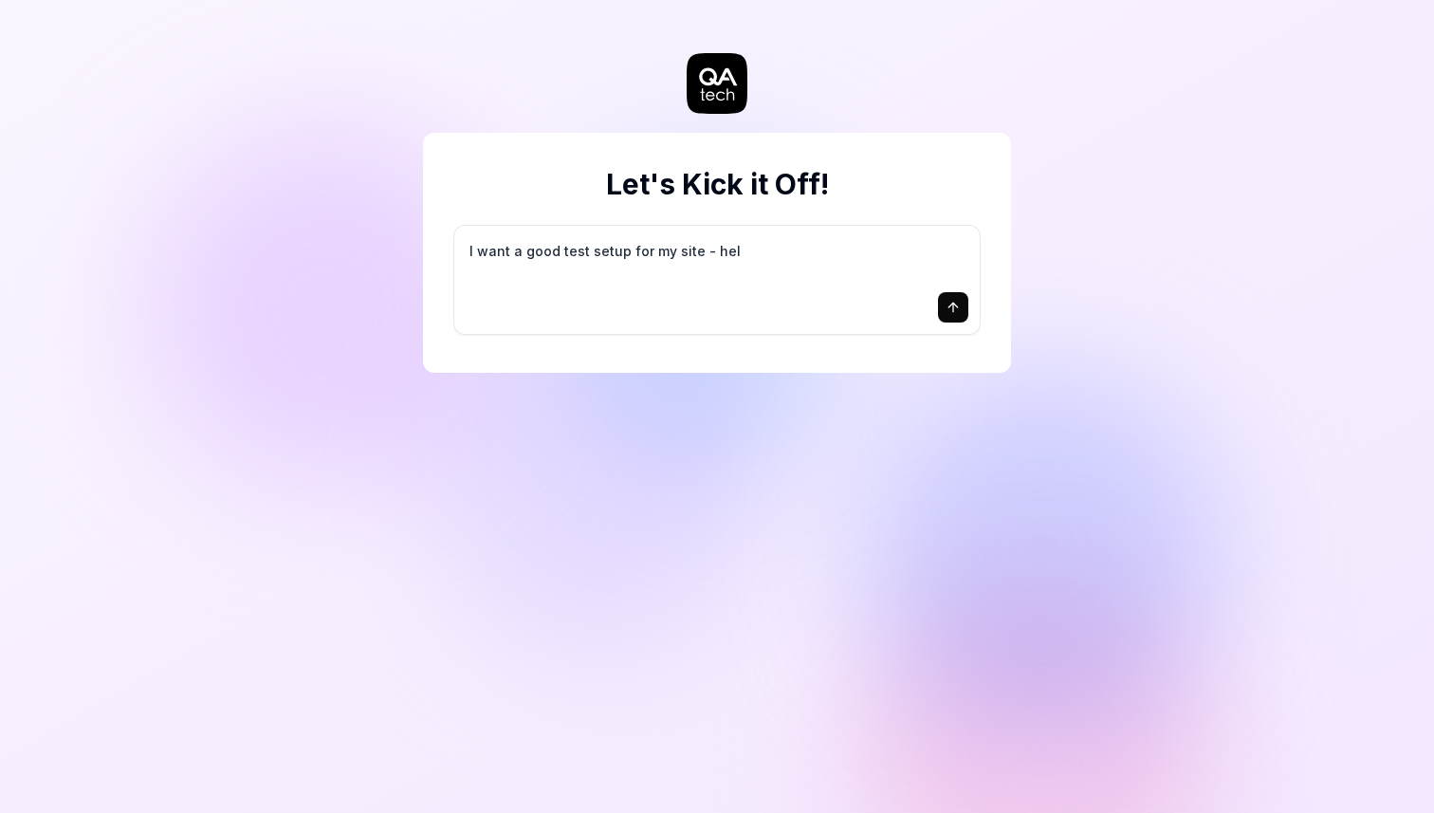
type textarea "I want a good test setup for my site - help"
type textarea "*"
type textarea "I want a good test setup for my site - help"
type textarea "*"
type textarea "I want a good test setup for my site - help m"
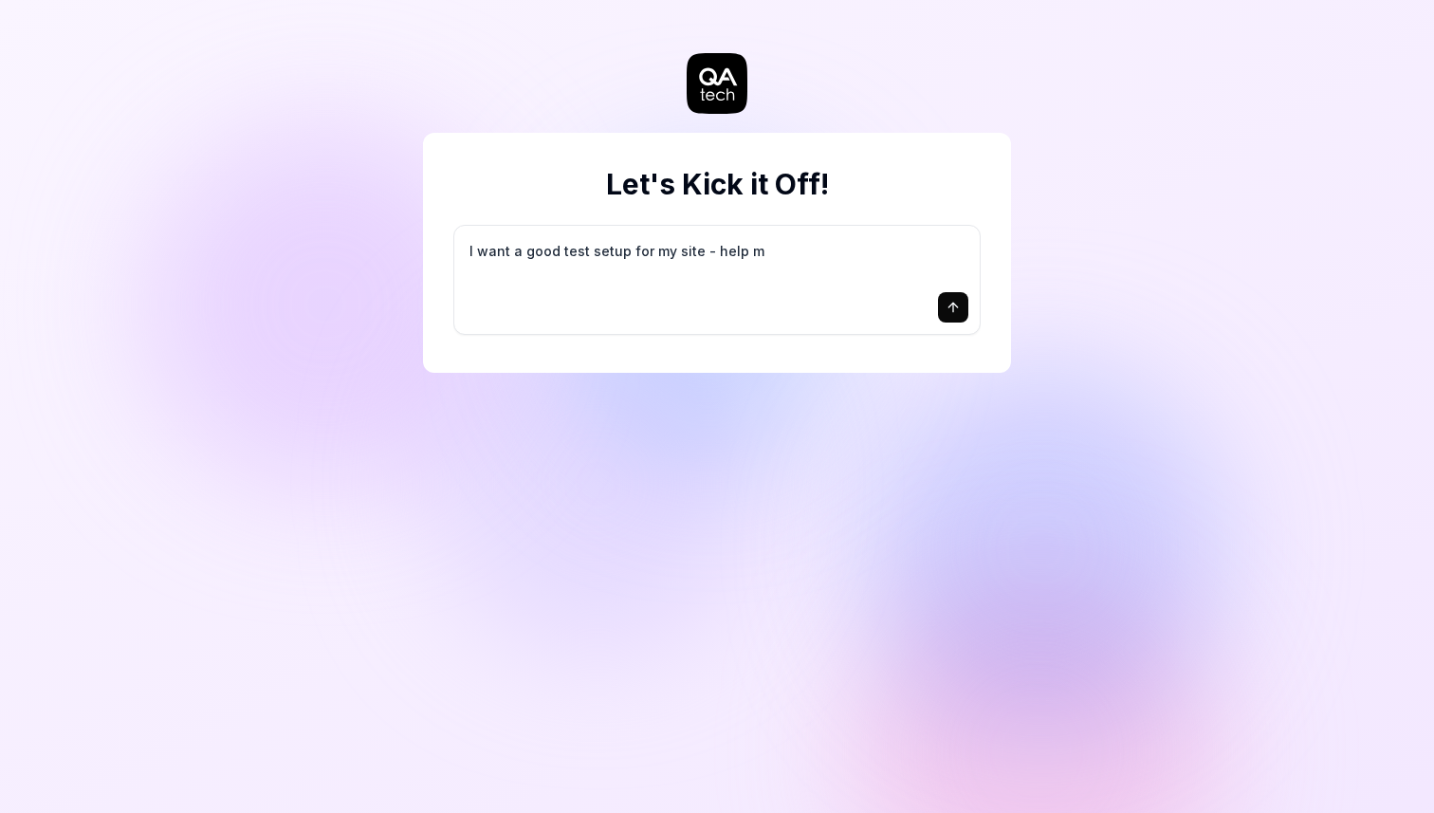
type textarea "*"
type textarea "I want a good test setup for my site - help me"
type textarea "*"
type textarea "I want a good test setup for my site - help me"
type textarea "*"
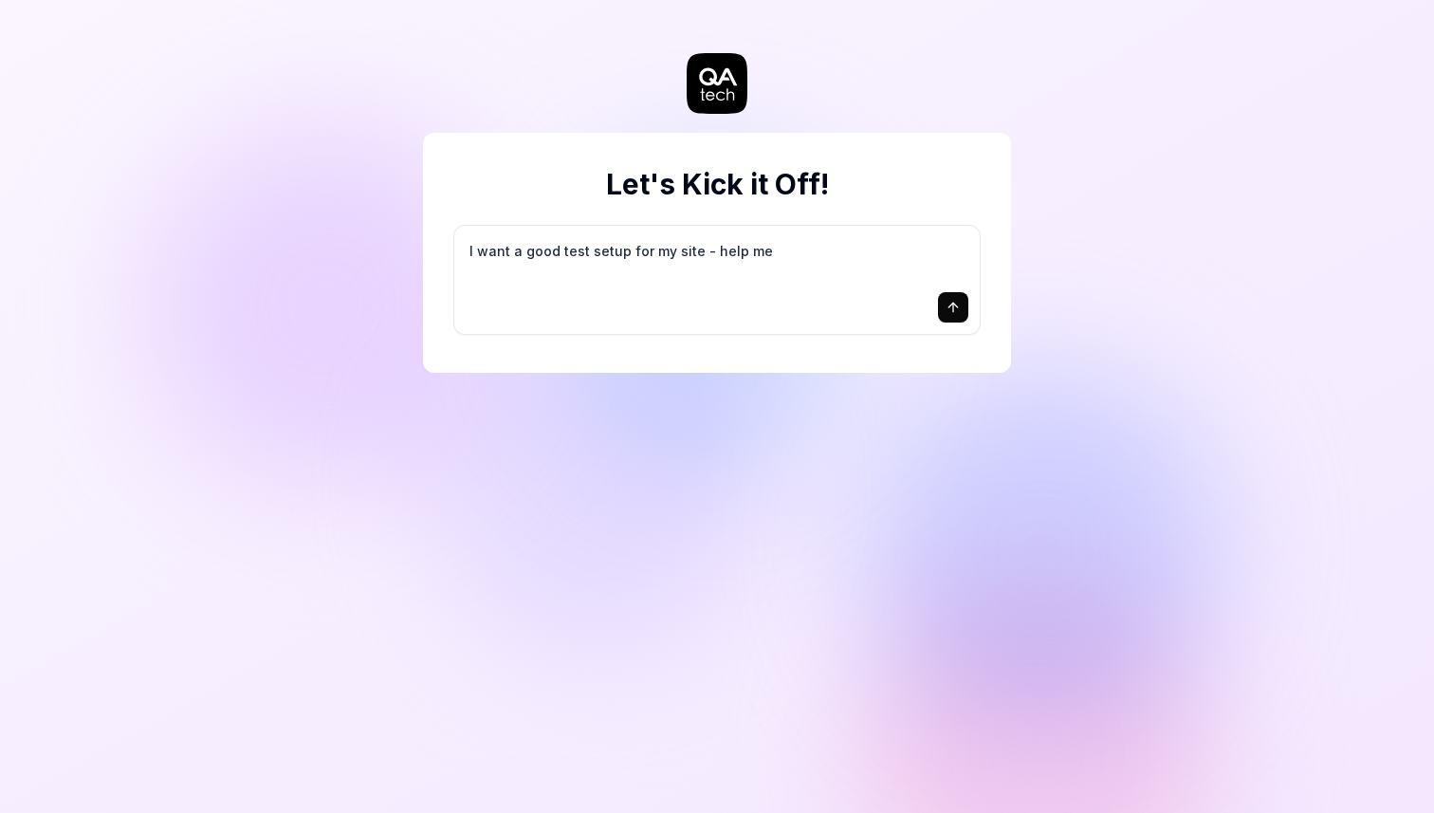
type textarea "I want a good test setup for my site - help me c"
type textarea "*"
type textarea "I want a good test setup for my site - help me cr"
type textarea "*"
type textarea "I want a good test setup for my site - help me cre"
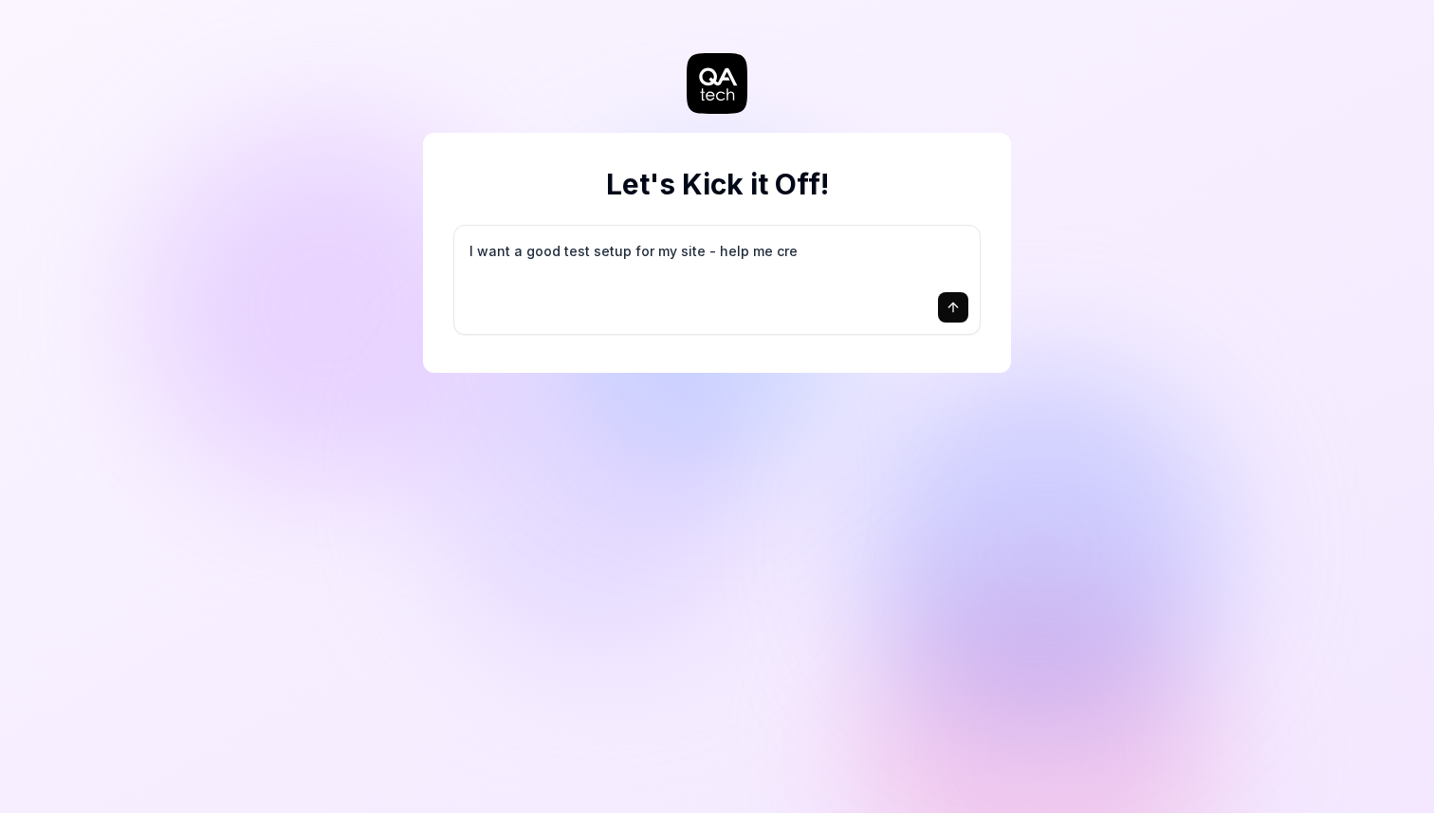
type textarea "*"
type textarea "I want a good test setup for my site - help me crea"
type textarea "*"
type textarea "I want a good test setup for my site - help me creat"
type textarea "*"
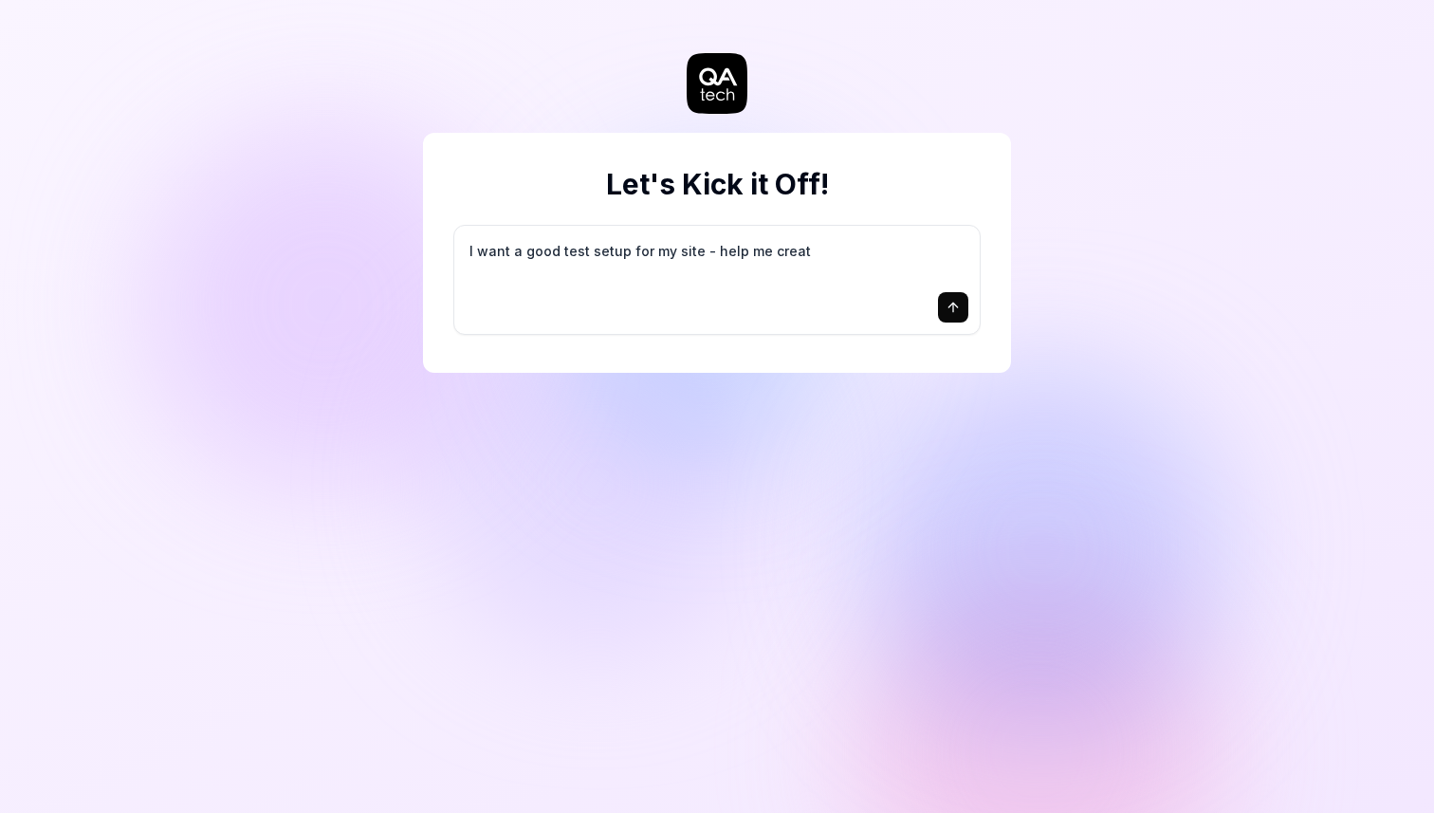
type textarea "I want a good test setup for my site - help me create"
type textarea "*"
type textarea "I want a good test setup for my site - help me create"
type textarea "*"
type textarea "I want a good test setup for my site - help me create t"
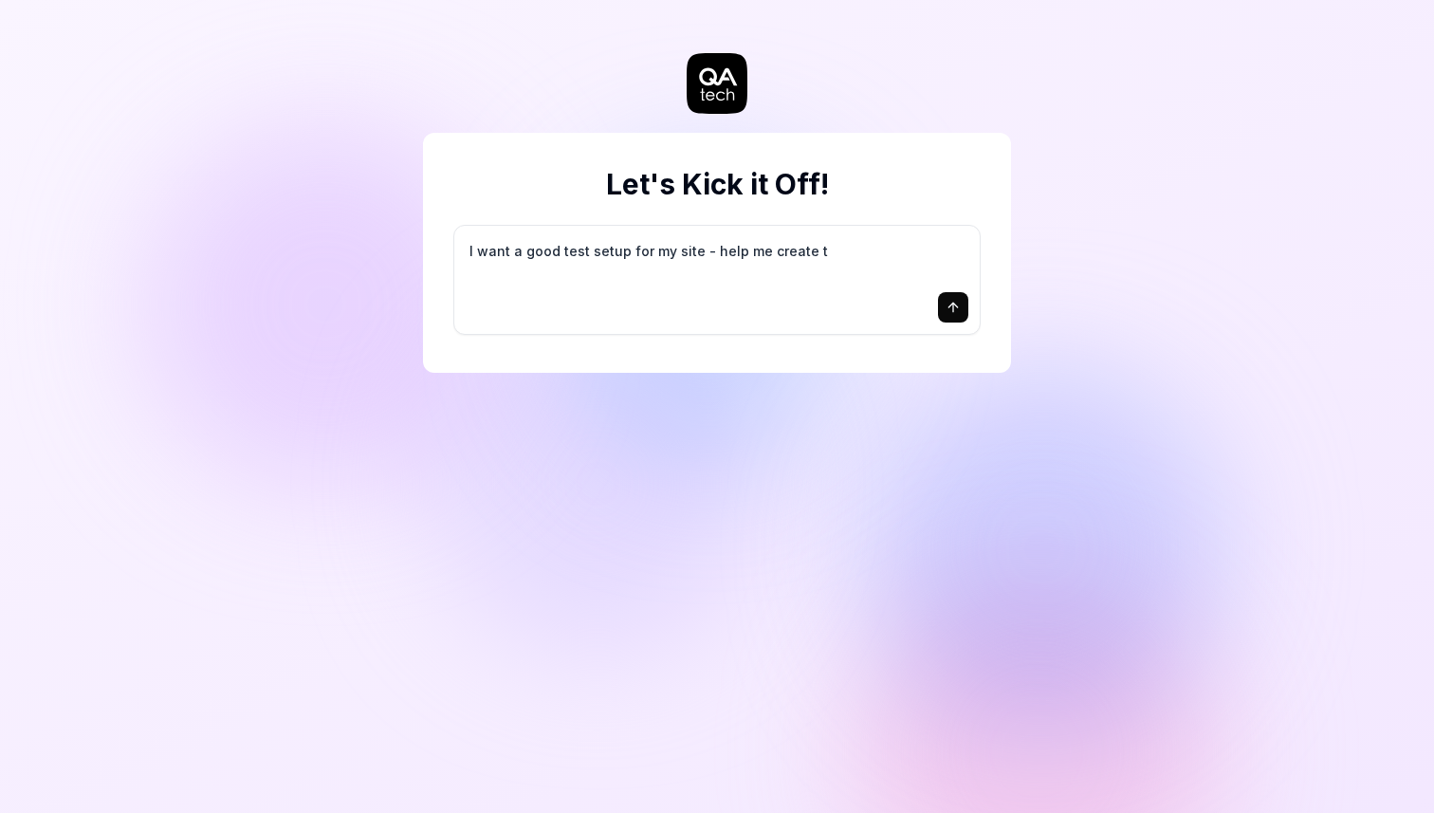
type textarea "*"
type textarea "I want a good test setup for my site - help me create th"
type textarea "*"
type textarea "I want a good test setup for my site - help me create the"
type textarea "*"
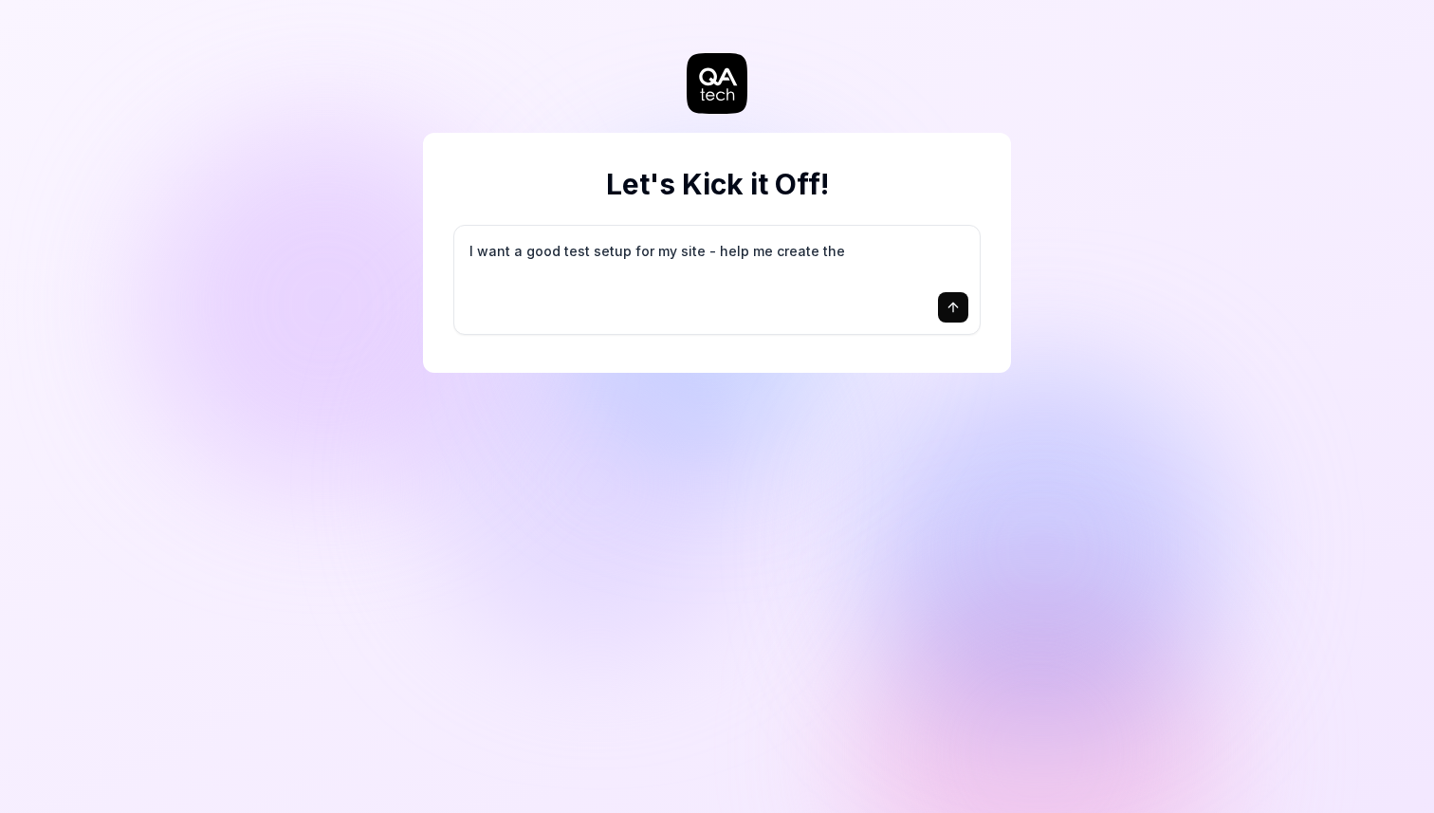
type textarea "I want a good test setup for my site - help me create the"
type textarea "*"
type textarea "I want a good test setup for my site - help me create the f"
type textarea "*"
type textarea "I want a good test setup for my site - help me create the fi"
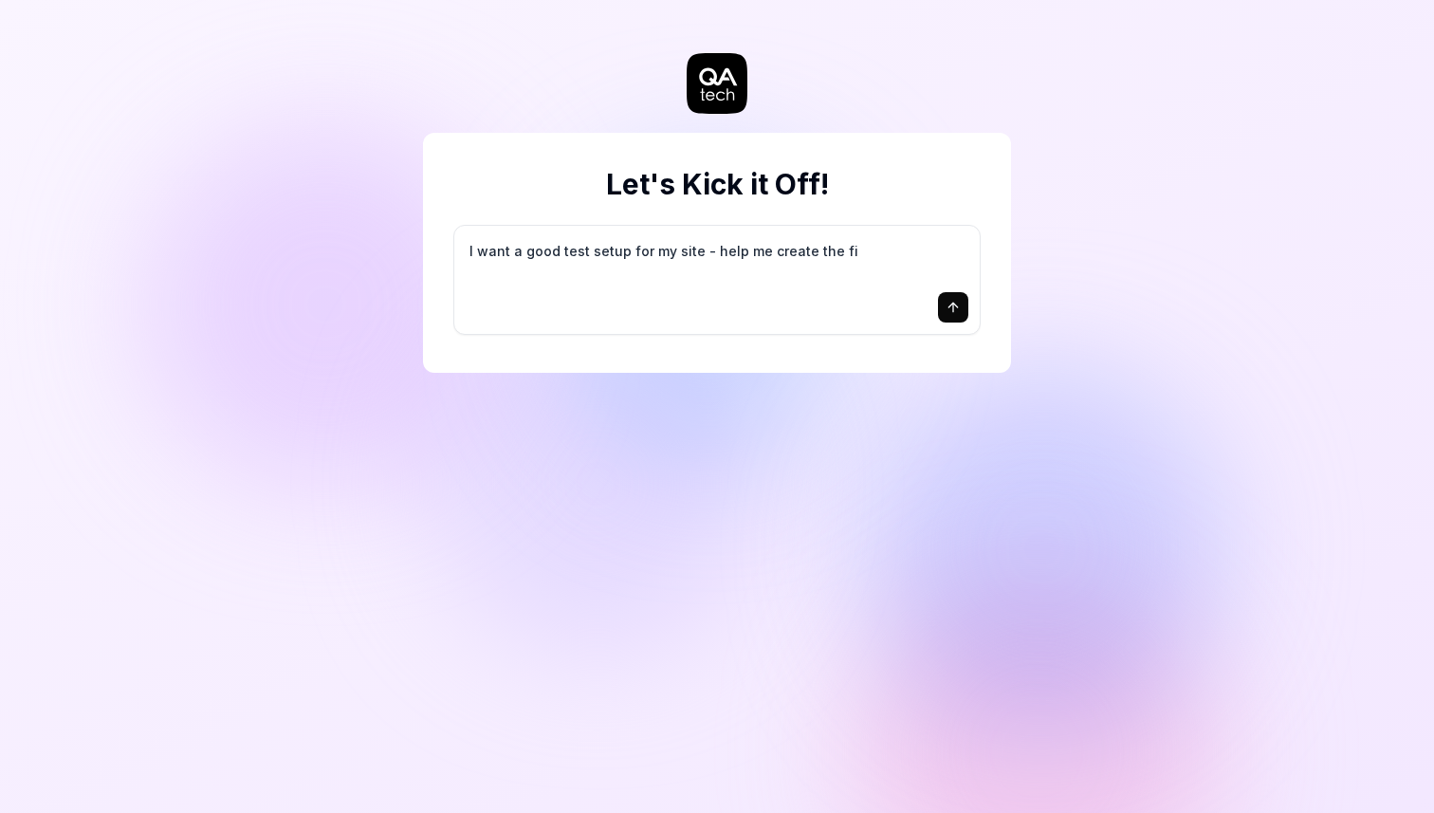
type textarea "*"
type textarea "I want a good test setup for my site - help me create the fir"
type textarea "*"
type textarea "I want a good test setup for my site - help me create the firs"
type textarea "*"
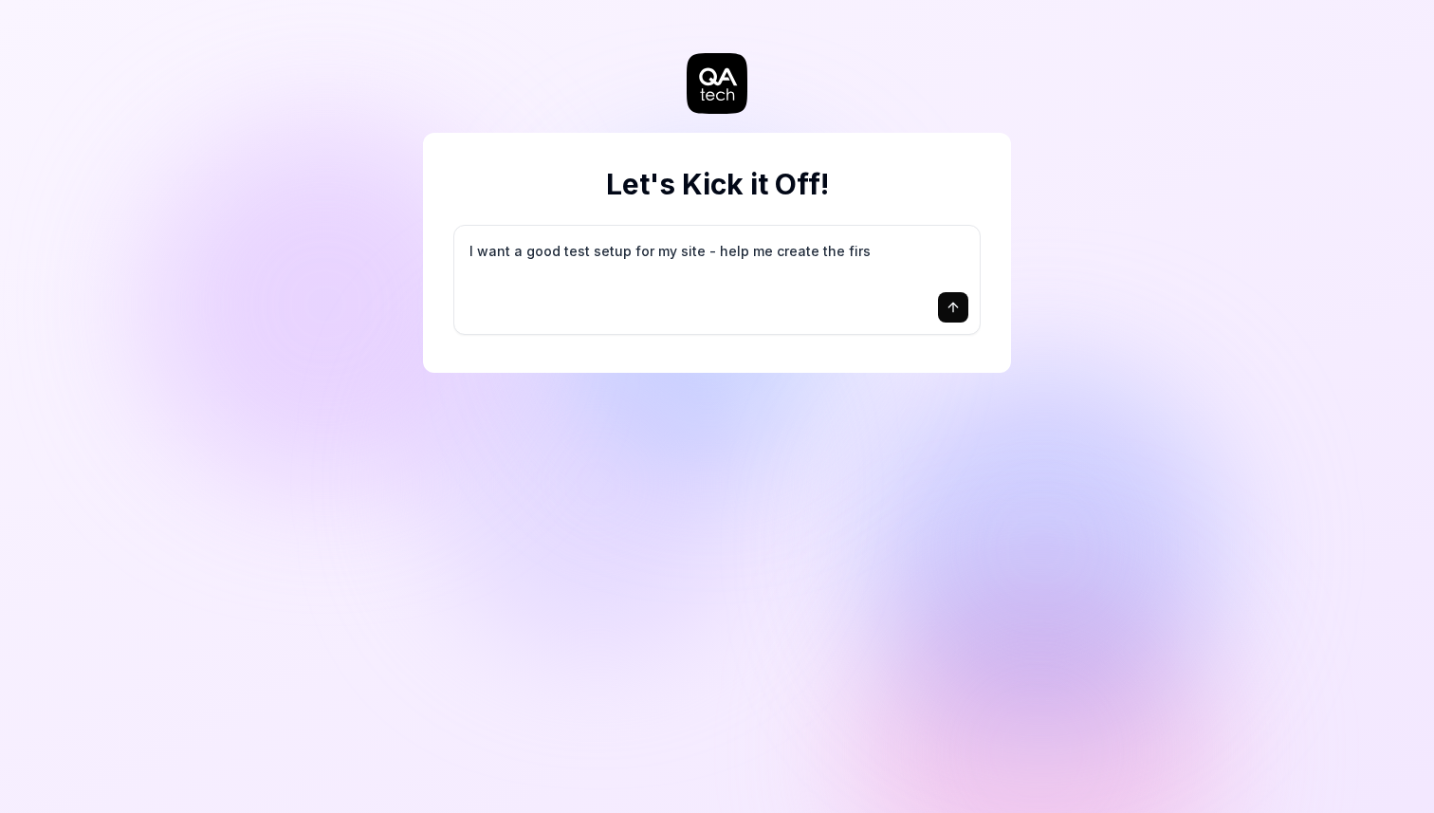
type textarea "I want a good test setup for my site - help me create the first"
type textarea "*"
type textarea "I want a good test setup for my site - help me create the first"
type textarea "*"
type textarea "I want a good test setup for my site - help me create the first 3"
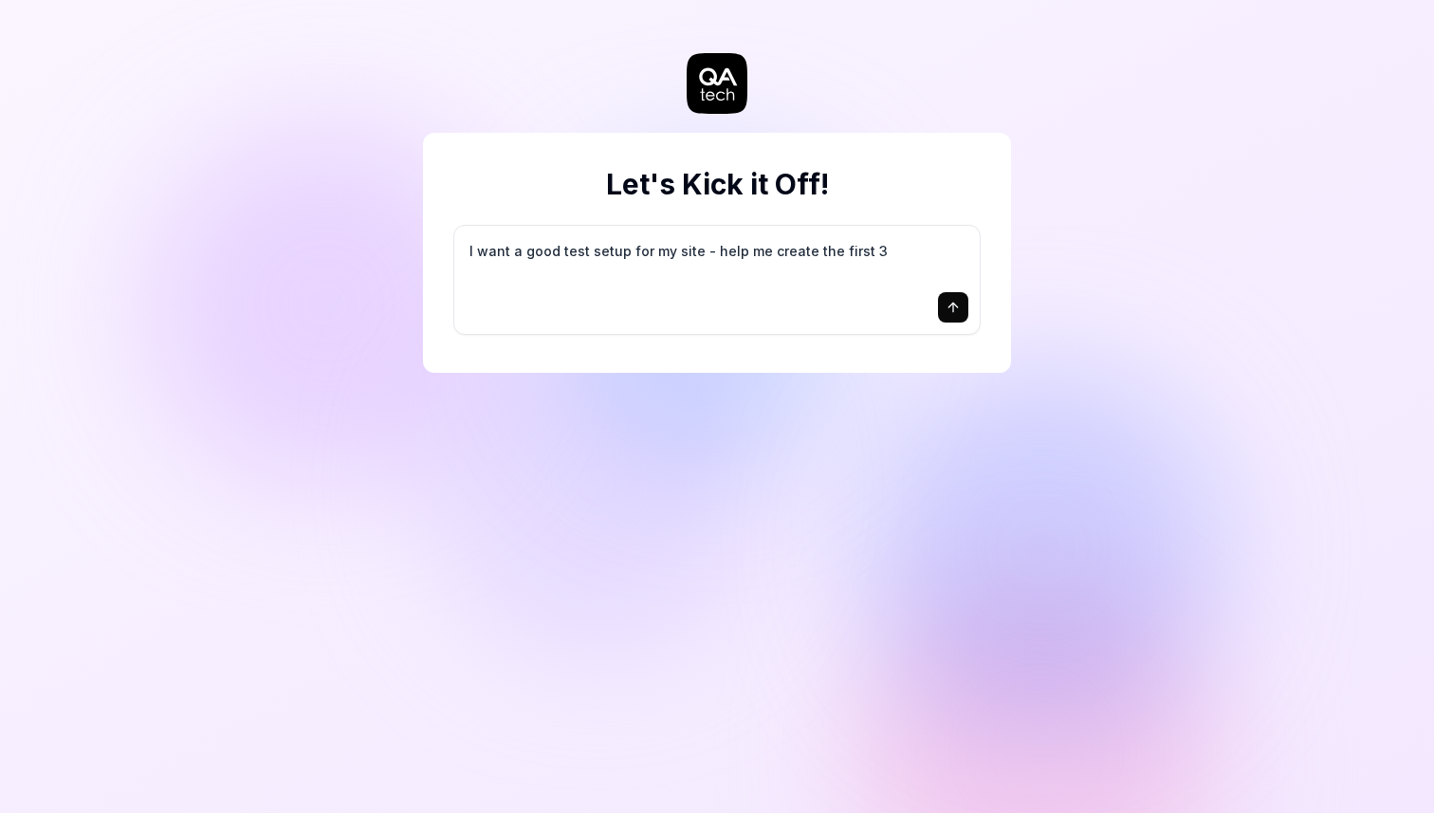
type textarea "*"
type textarea "I want a good test setup for my site - help me create the first 3-"
type textarea "*"
type textarea "I want a good test setup for my site - help me create the first 3-5"
type textarea "*"
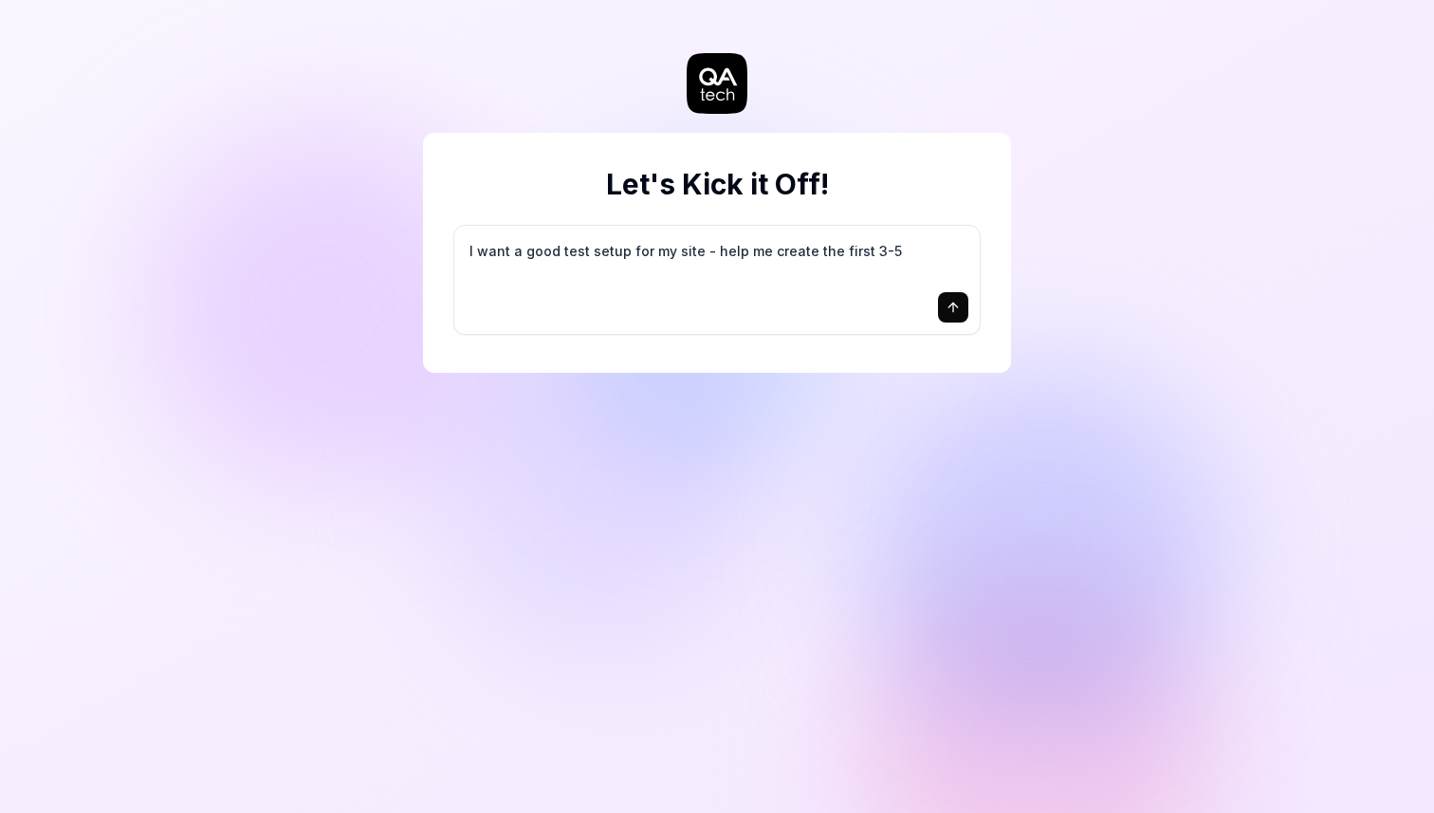
type textarea "I want a good test setup for my site - help me create the first 3-5"
type textarea "*"
type textarea "I want a good test setup for my site - help me create the first 3-5 t"
type textarea "*"
type textarea "I want a good test setup for my site - help me create the first 3-5 te"
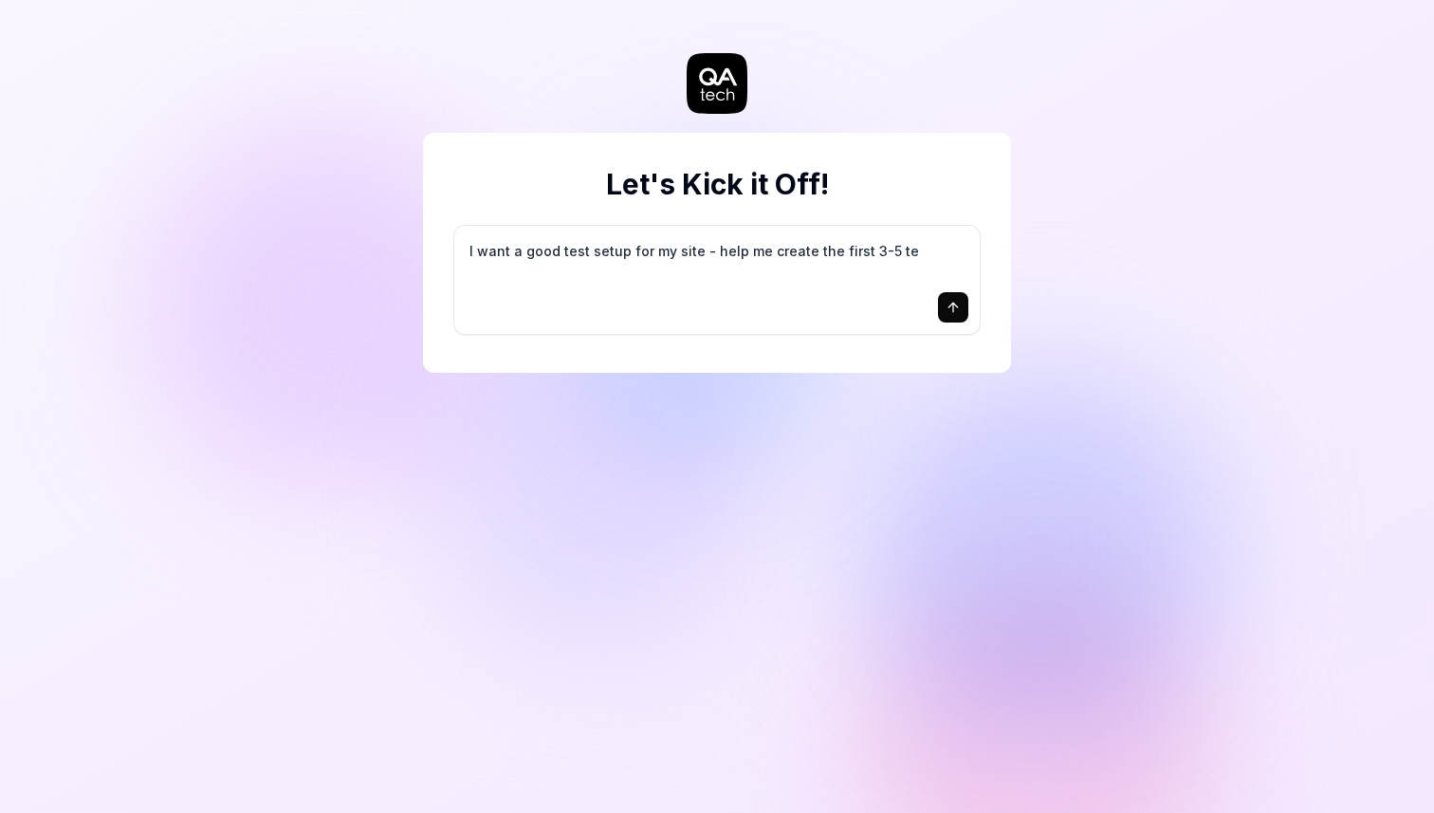
type textarea "*"
type textarea "I want a good test setup for my site - help me create the first 3-5 tes"
type textarea "*"
type textarea "I want a good test setup for my site - help me create the first 3-5 test"
type textarea "*"
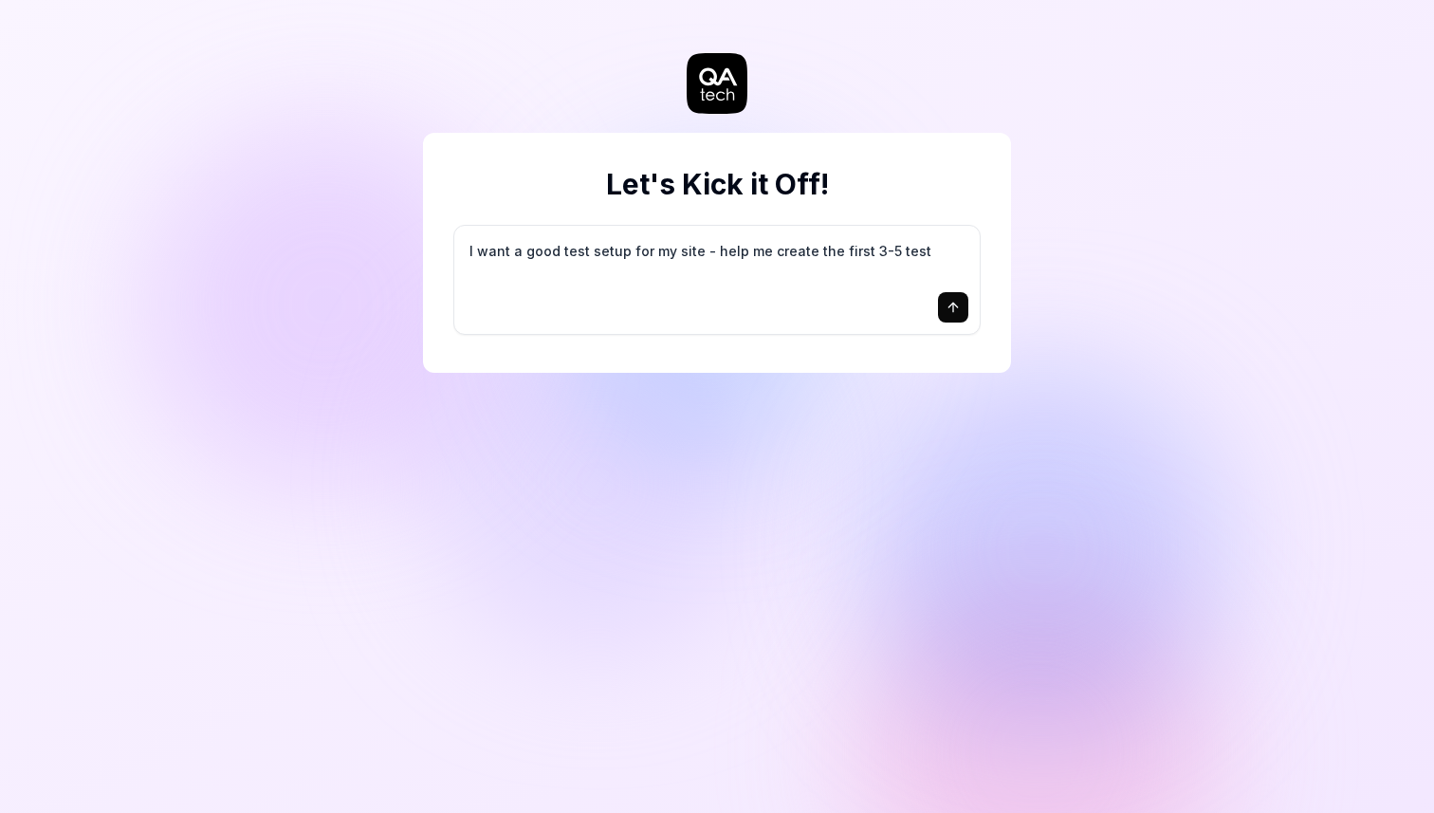
type textarea "I want a good test setup for my site - help me create the first 3-5 test"
type textarea "*"
type textarea "I want a good test setup for my site - help me create the first 3-5 test c"
type textarea "*"
type textarea "I want a good test setup for my site - help me create the first 3-5 test ca"
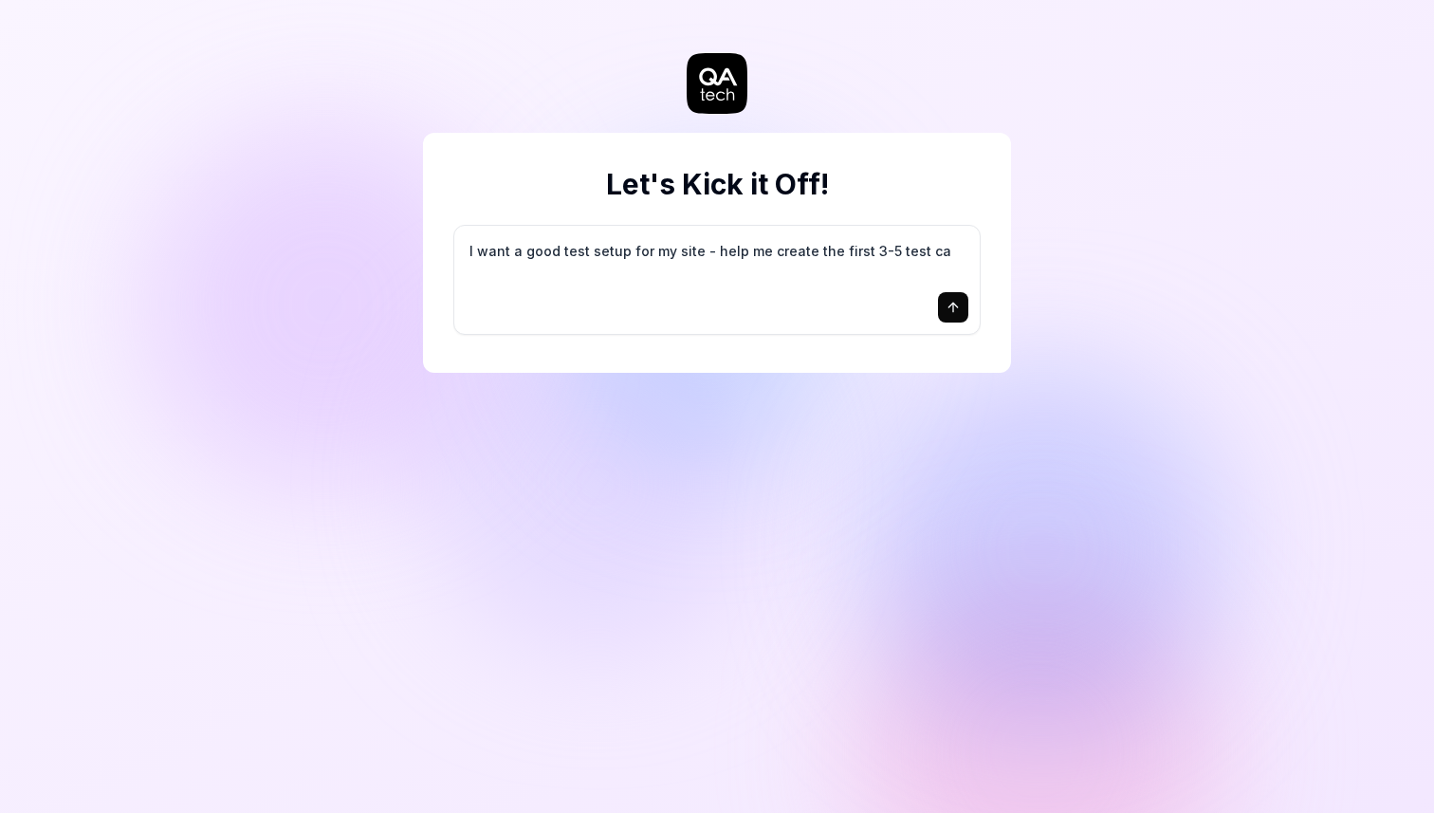
type textarea "*"
type textarea "I want a good test setup for my site - help me create the first 3-5 test cas"
type textarea "*"
type textarea "I want a good test setup for my site - help me create the first 3-5 test case"
type textarea "*"
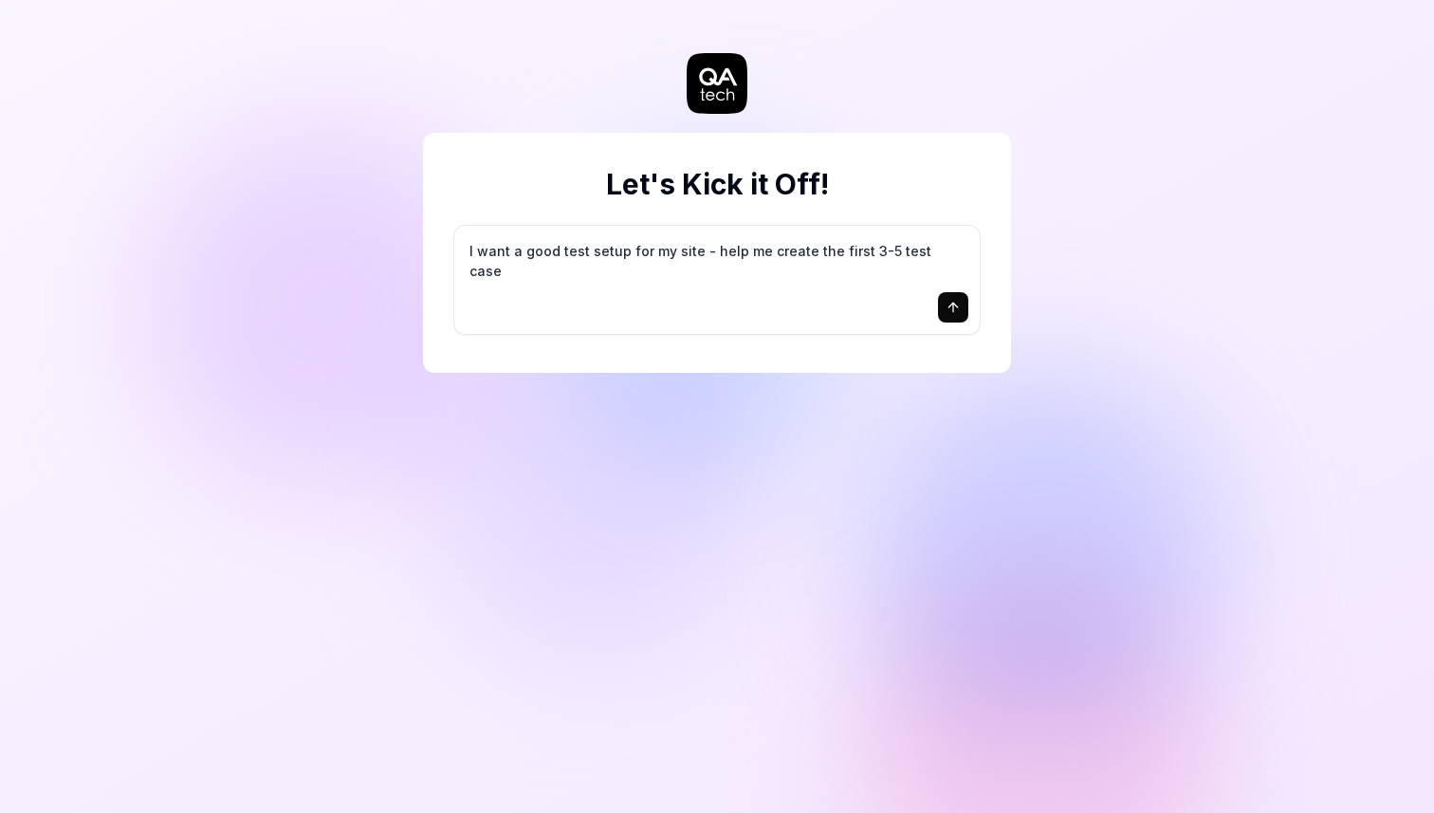
type textarea "I want a good test setup for my site - help me create the first 3-5 test cases"
click at [938, 300] on button "submit" at bounding box center [953, 307] width 30 height 30
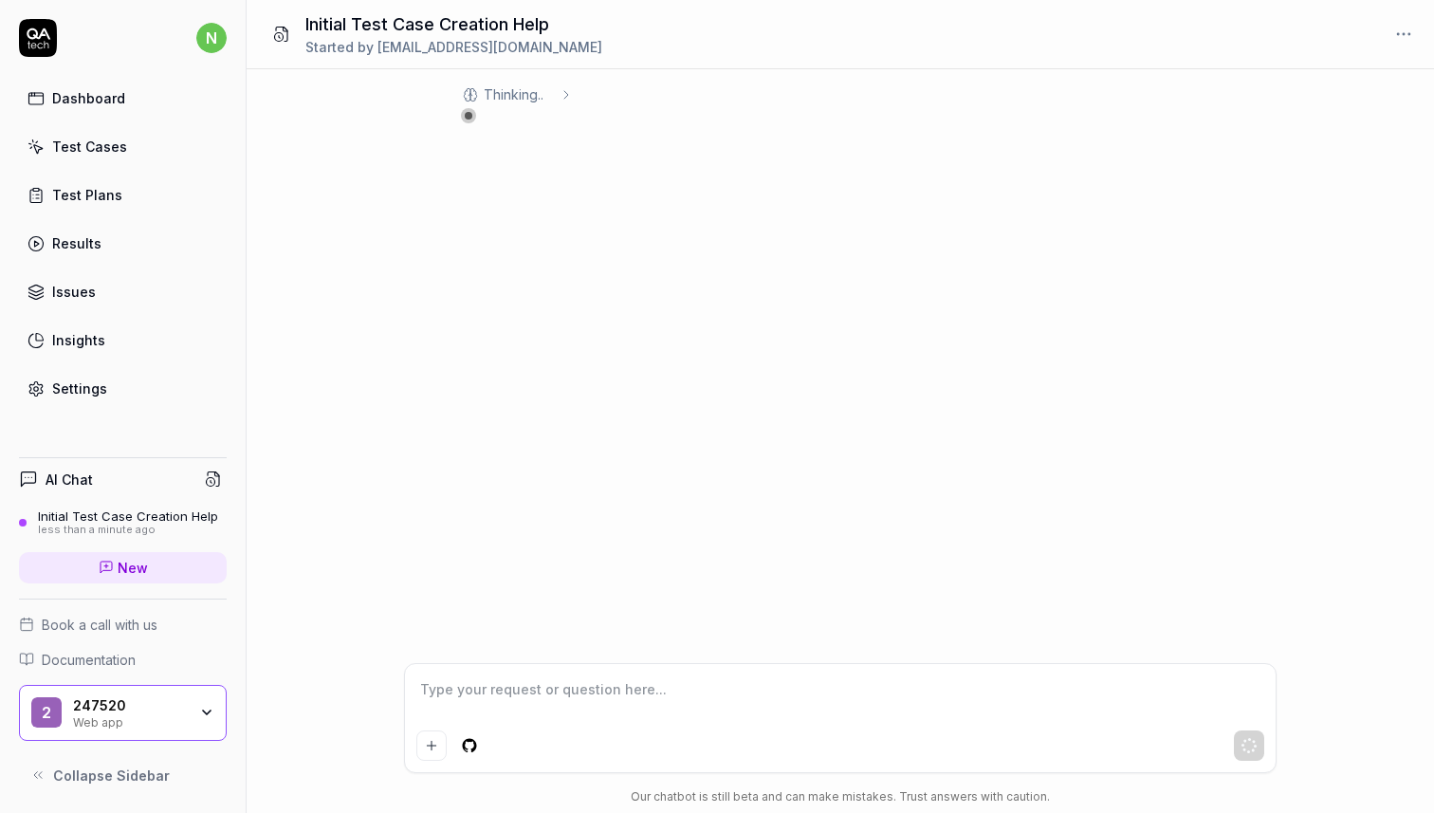
click at [471, 745] on html "n Dashboard Test Cases Test Plans Results Issues Insights Settings AI Chat Init…" at bounding box center [717, 406] width 1434 height 813
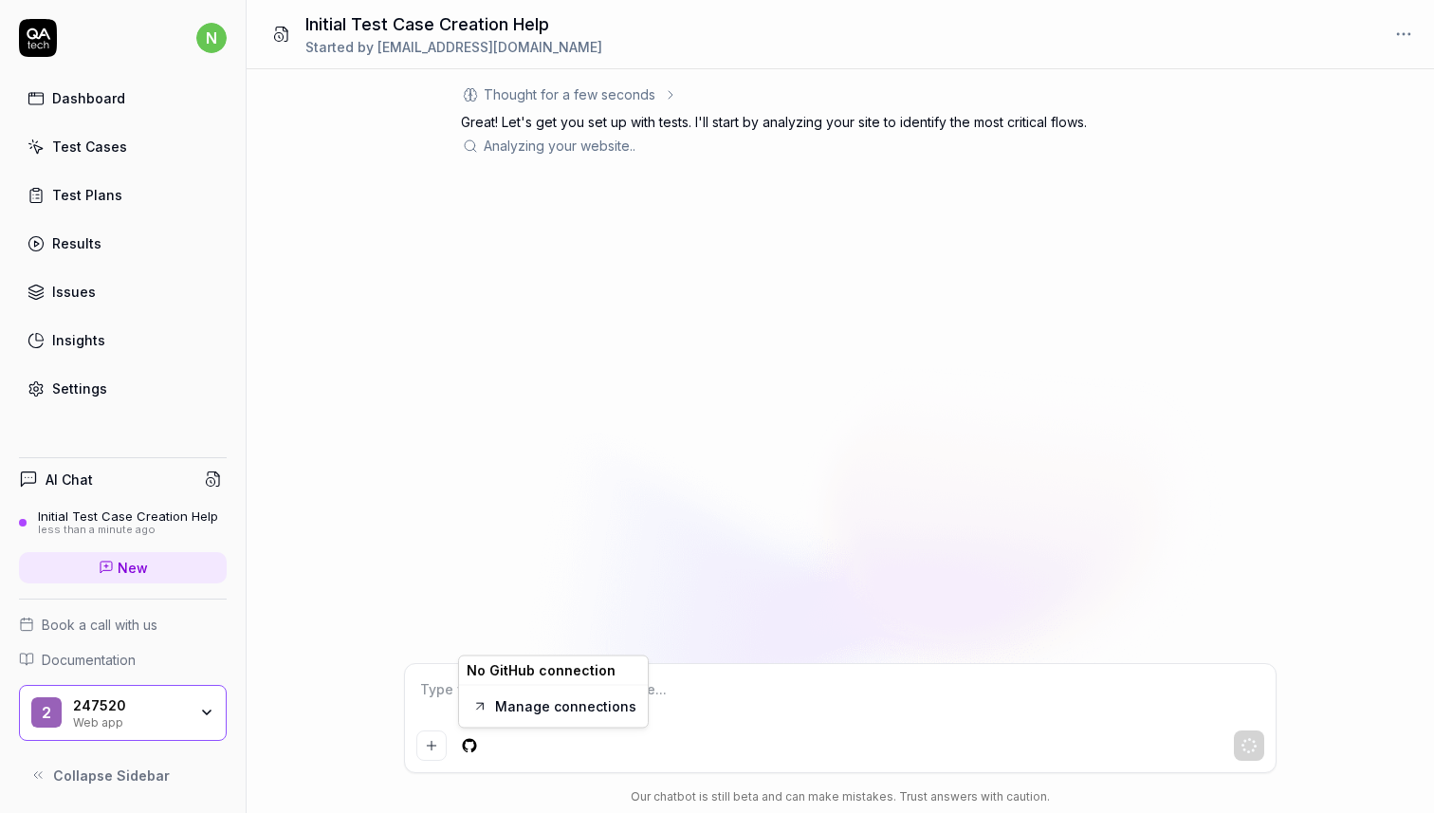
click at [528, 509] on html "n Dashboard Test Cases Test Plans Results Issues Insights Settings AI Chat Init…" at bounding box center [717, 406] width 1434 height 813
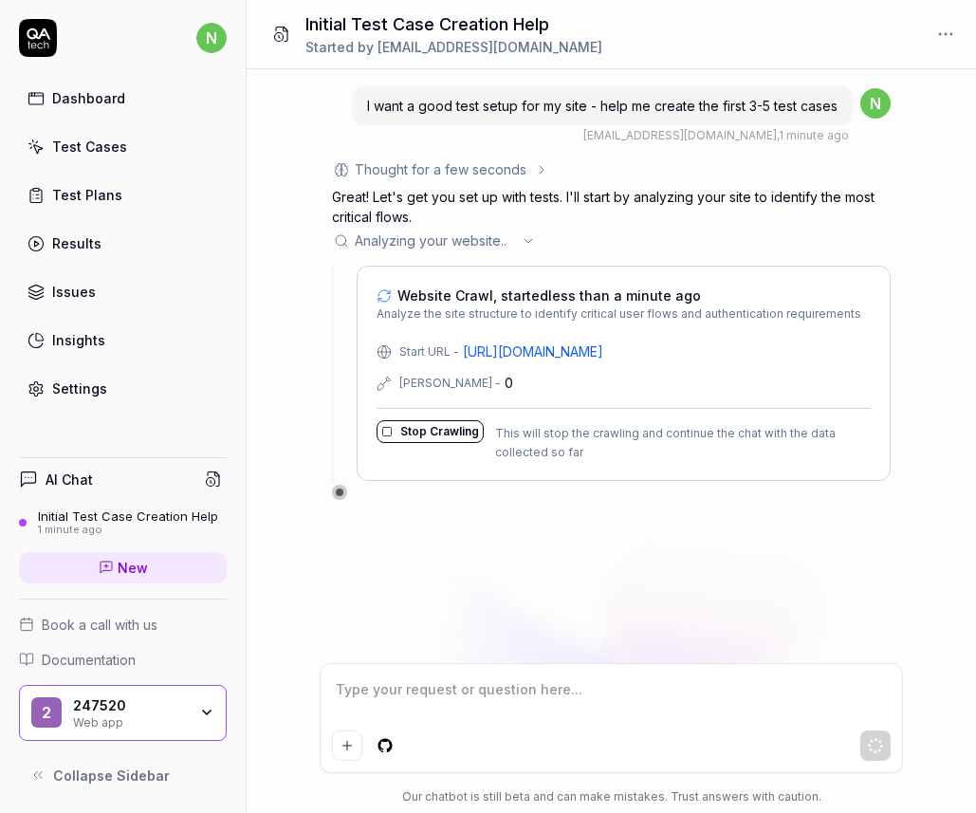
type textarea "*"
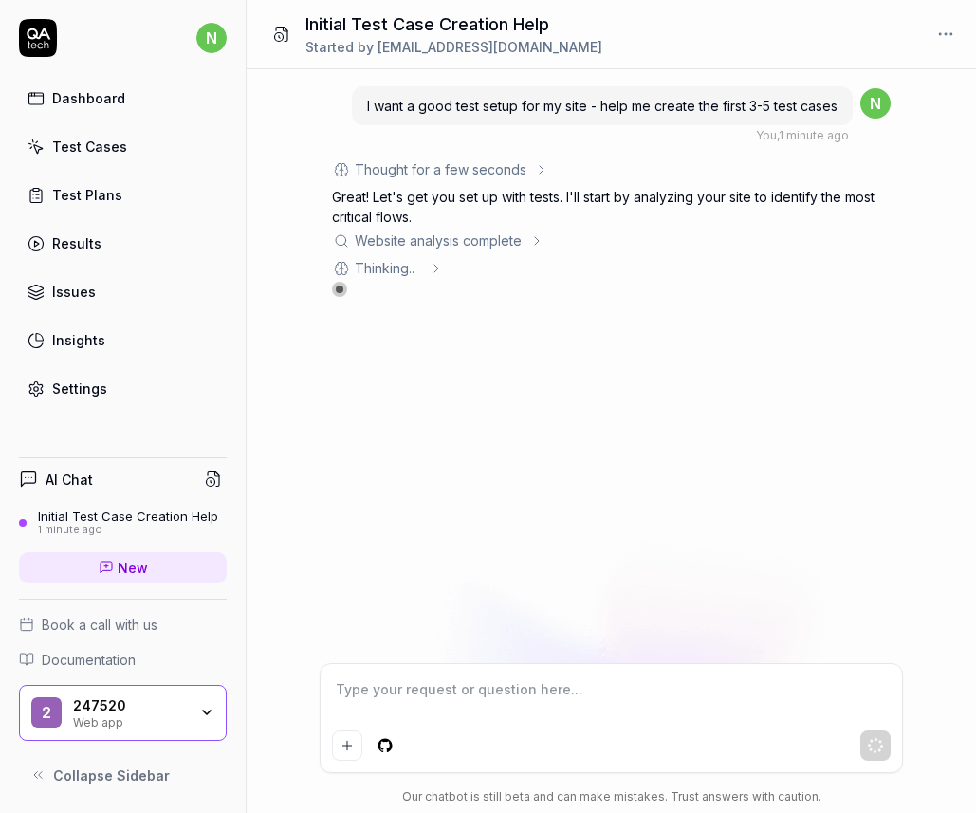
click at [126, 103] on link "Dashboard" at bounding box center [123, 98] width 208 height 37
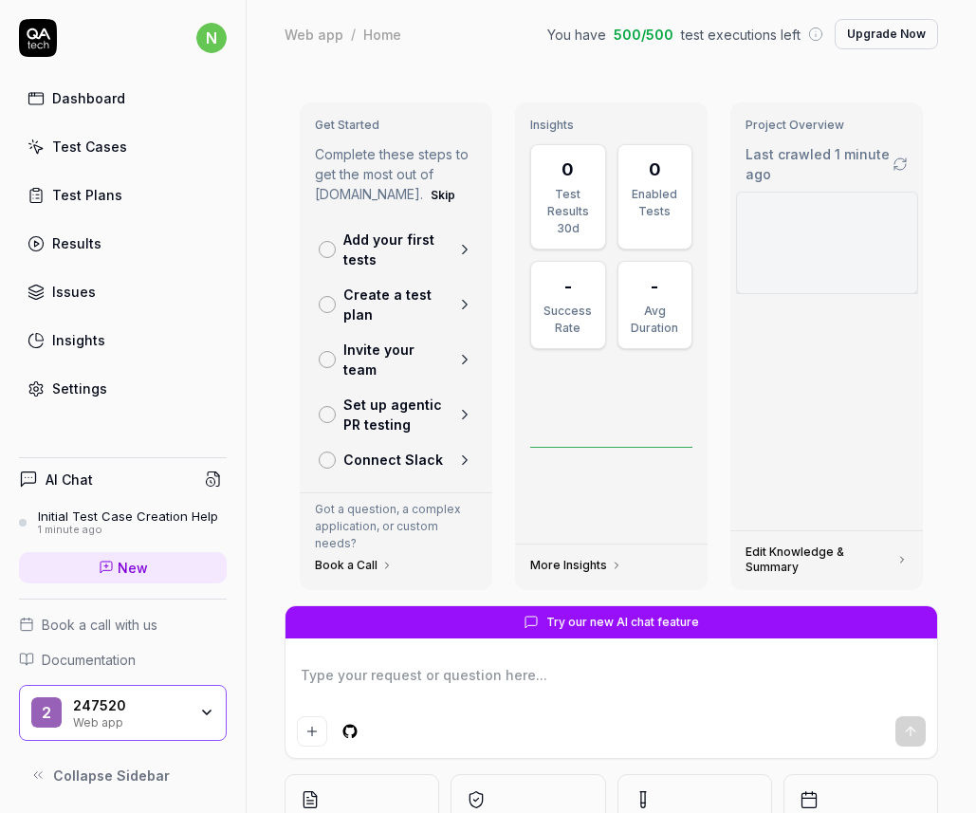
scroll to position [124, 0]
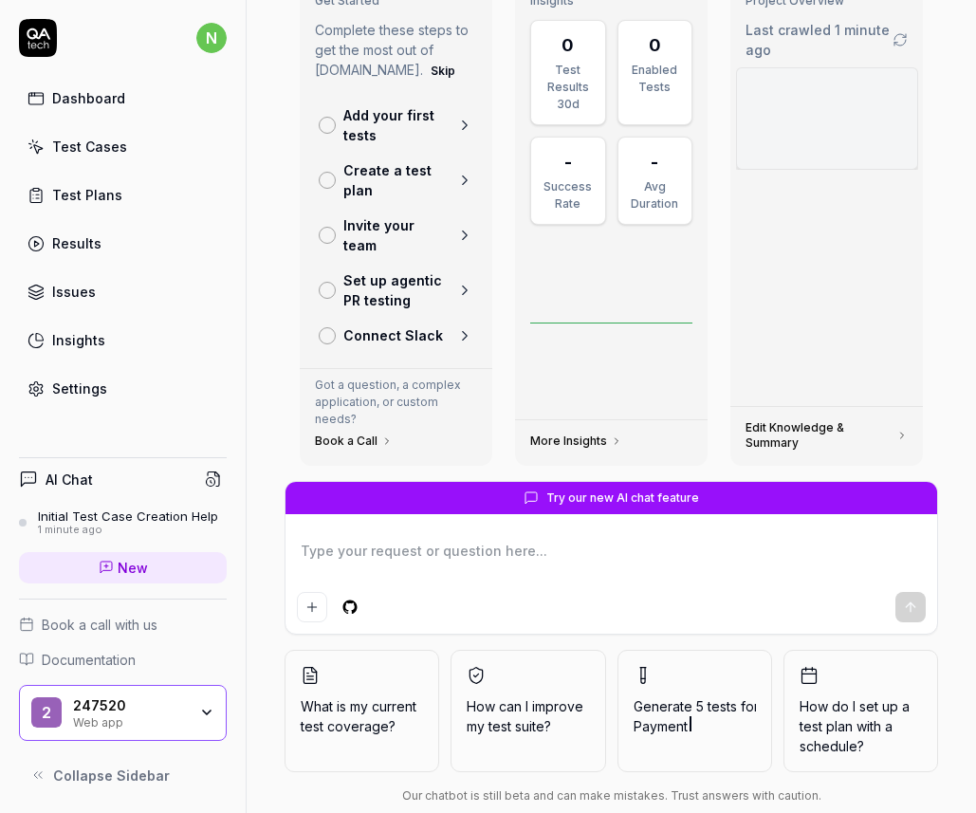
type textarea "*"
